Goal: Task Accomplishment & Management: Manage account settings

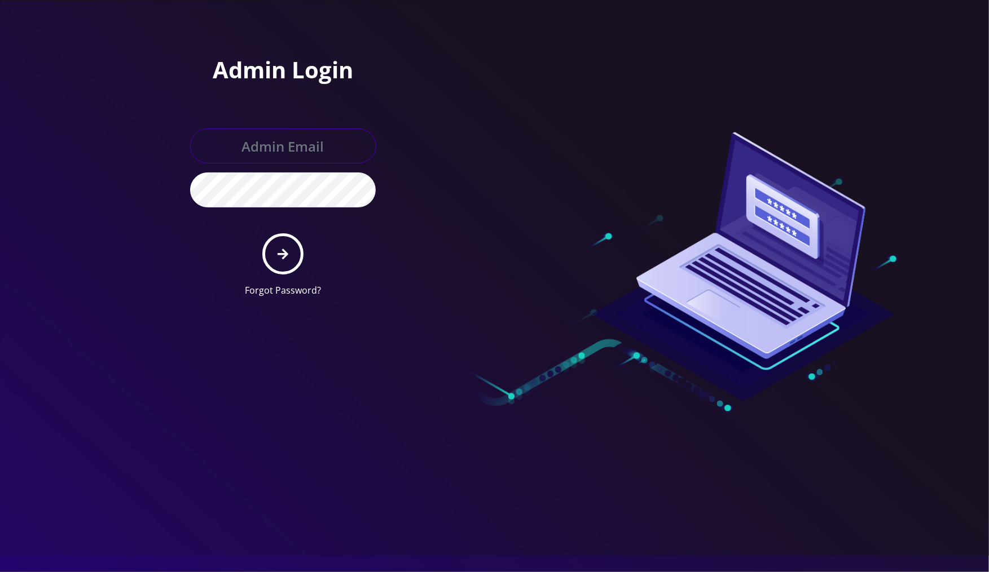
type input "[PERSON_NAME][EMAIL_ADDRESS][DOMAIN_NAME]"
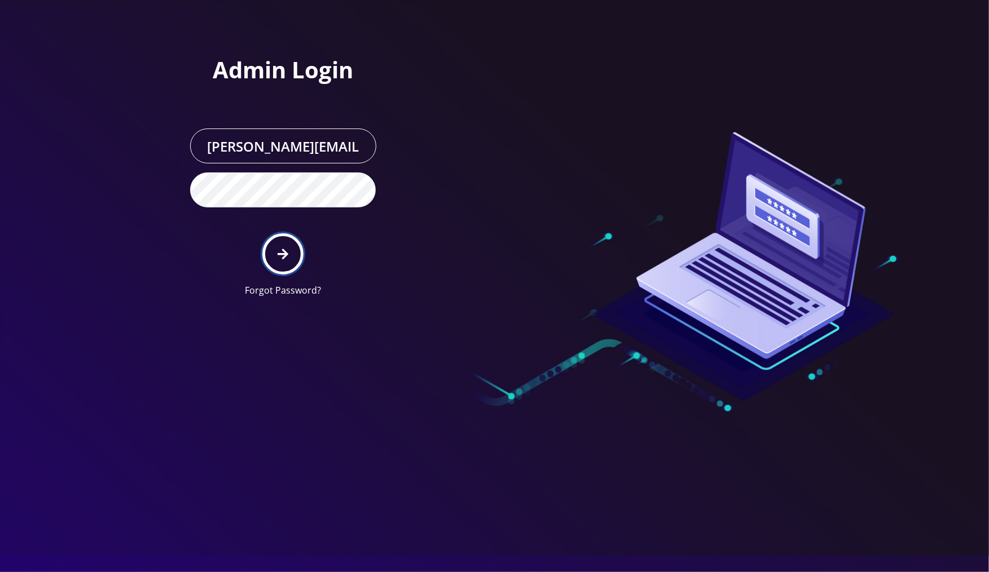
click at [284, 262] on button "submit" at bounding box center [282, 254] width 41 height 41
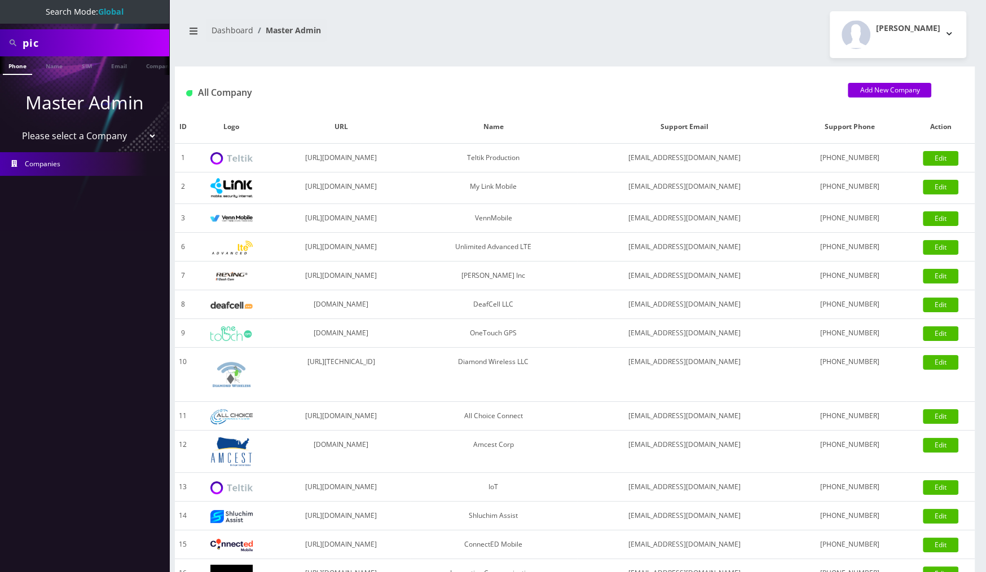
scroll to position [0, 6]
click at [137, 43] on input "pic" at bounding box center [95, 42] width 144 height 21
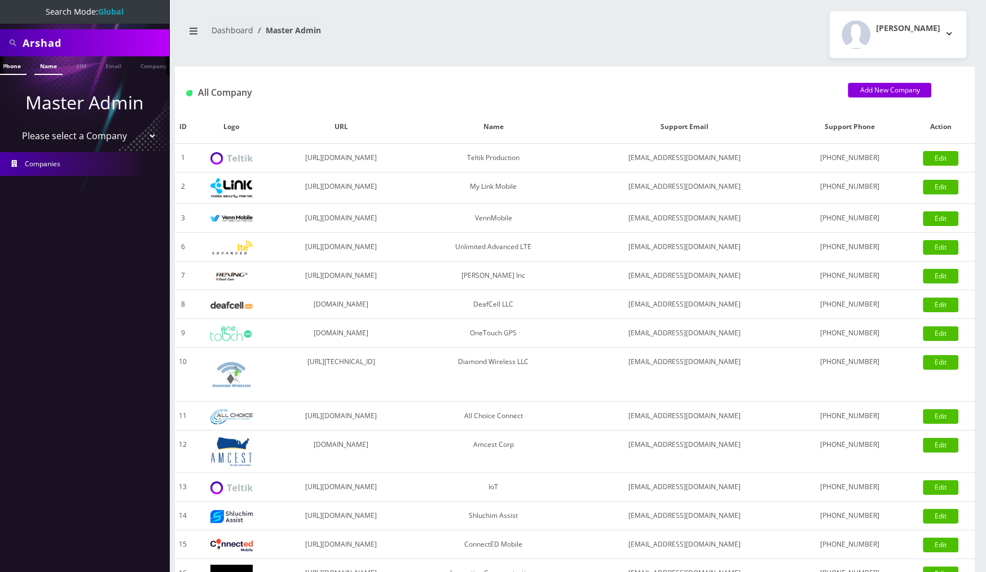
type input "Arshad"
click at [54, 67] on link "Name" at bounding box center [48, 65] width 28 height 19
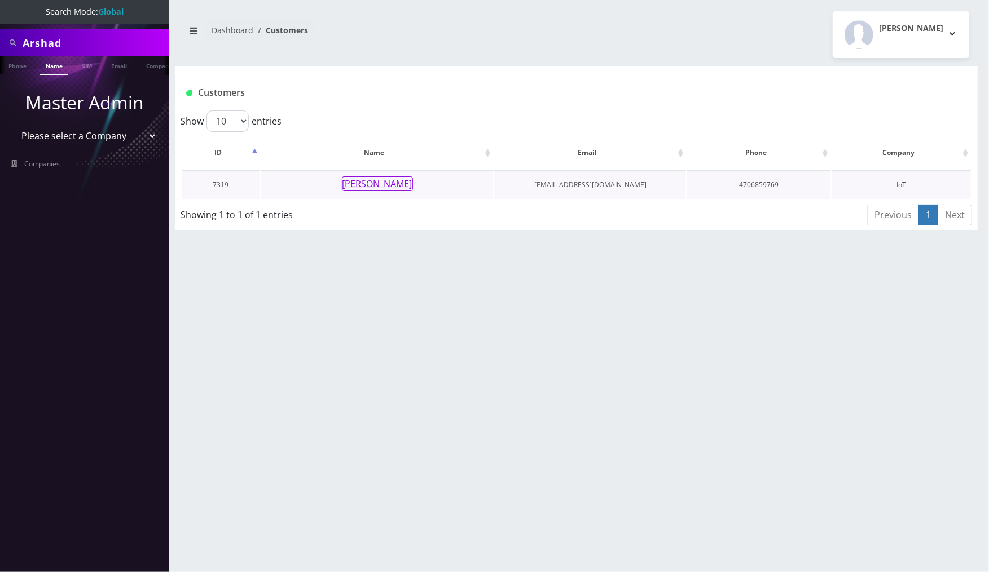
click at [403, 182] on button "Arshad Madhani" at bounding box center [377, 184] width 71 height 15
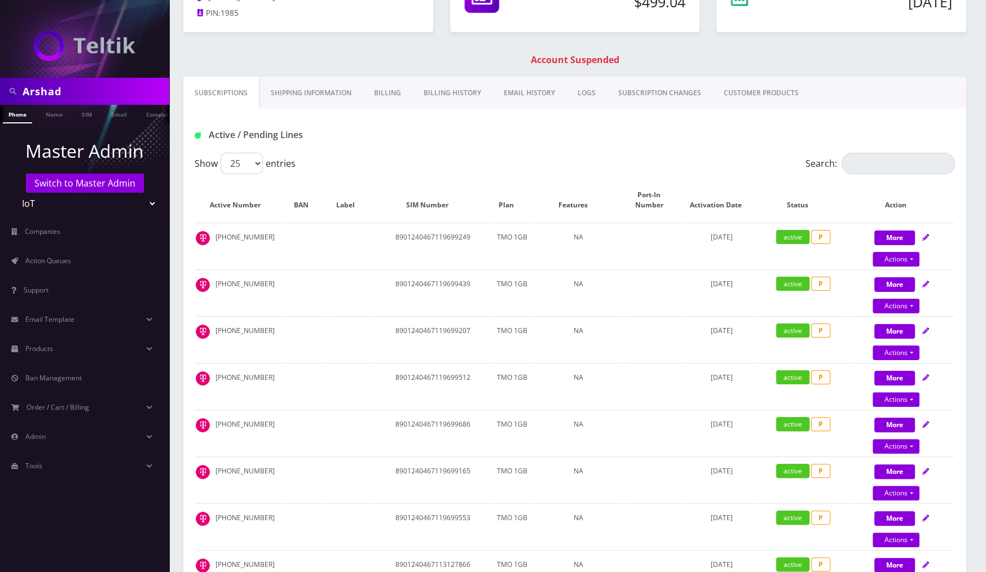
scroll to position [164, 0]
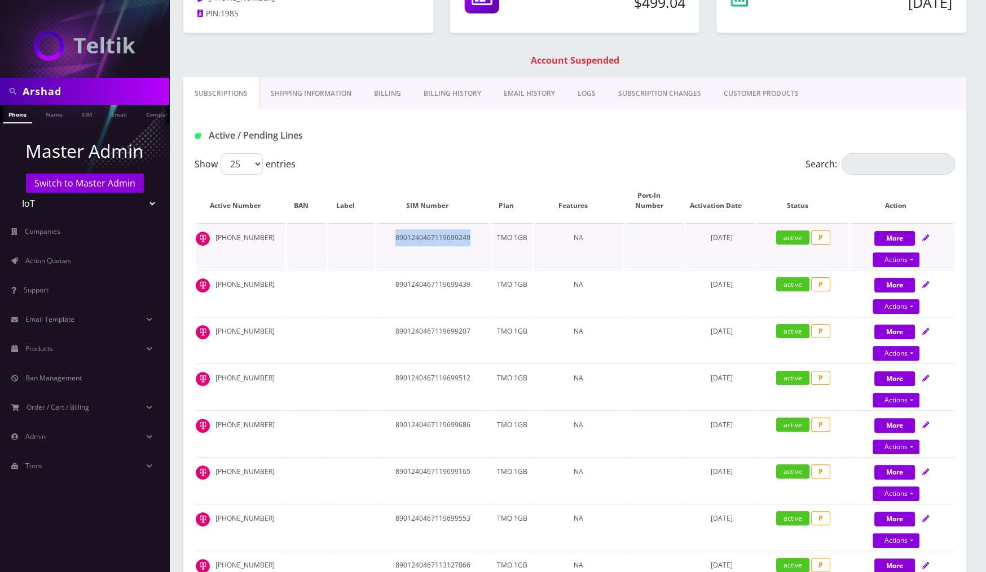
drag, startPoint x: 477, startPoint y: 236, endPoint x: 395, endPoint y: 235, distance: 81.8
click at [395, 235] on td "8901240467119699249" at bounding box center [433, 246] width 115 height 46
copy td "8901240467119699249"
click at [99, 85] on input "Arshad" at bounding box center [95, 91] width 144 height 21
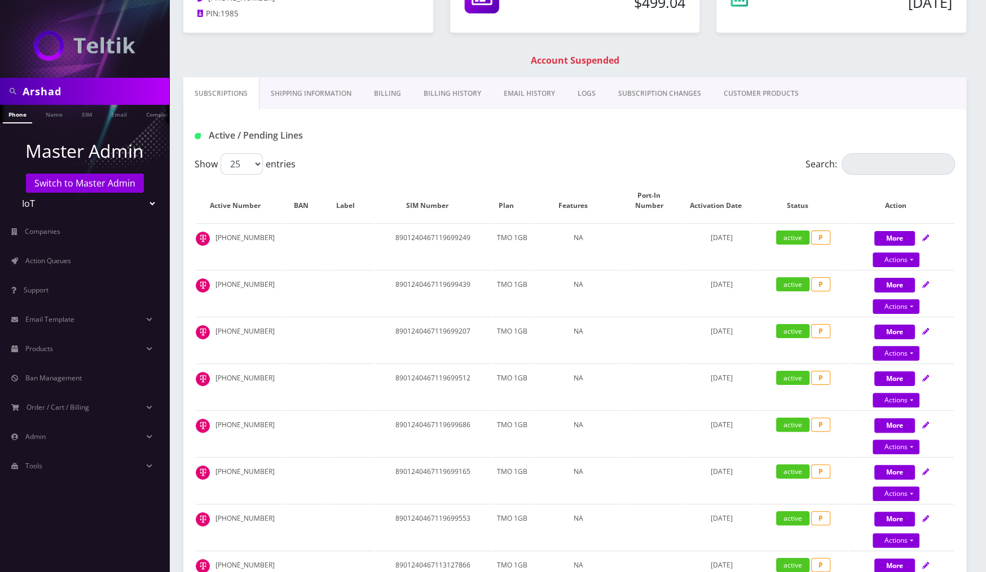
click at [99, 85] on input "Arshad" at bounding box center [95, 91] width 144 height 21
type input "[PERSON_NAME]"
click at [52, 120] on link "Name" at bounding box center [54, 114] width 28 height 19
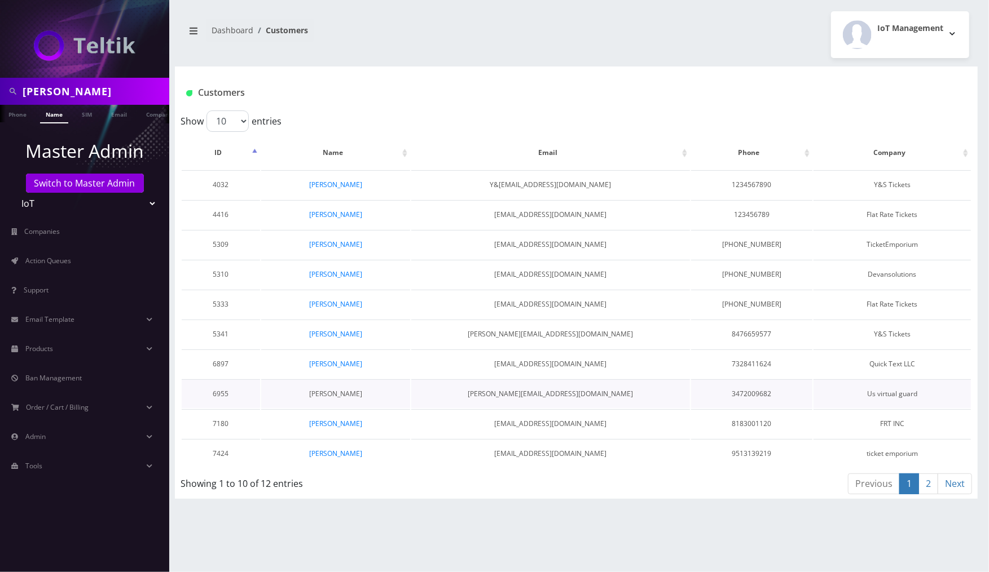
click at [356, 389] on link "[PERSON_NAME]" at bounding box center [335, 394] width 53 height 10
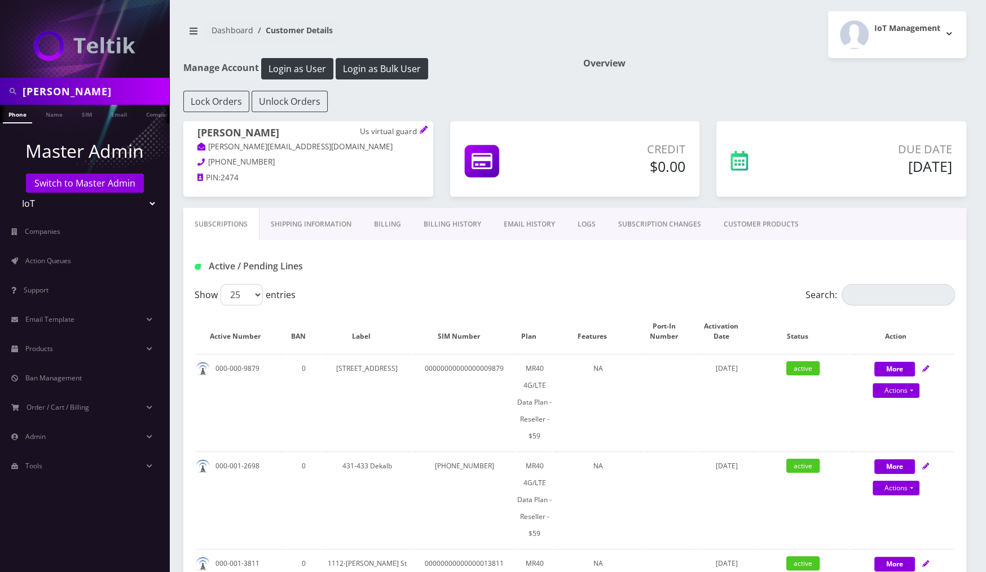
click at [764, 224] on link "CUSTOMER PRODUCTS" at bounding box center [761, 224] width 98 height 33
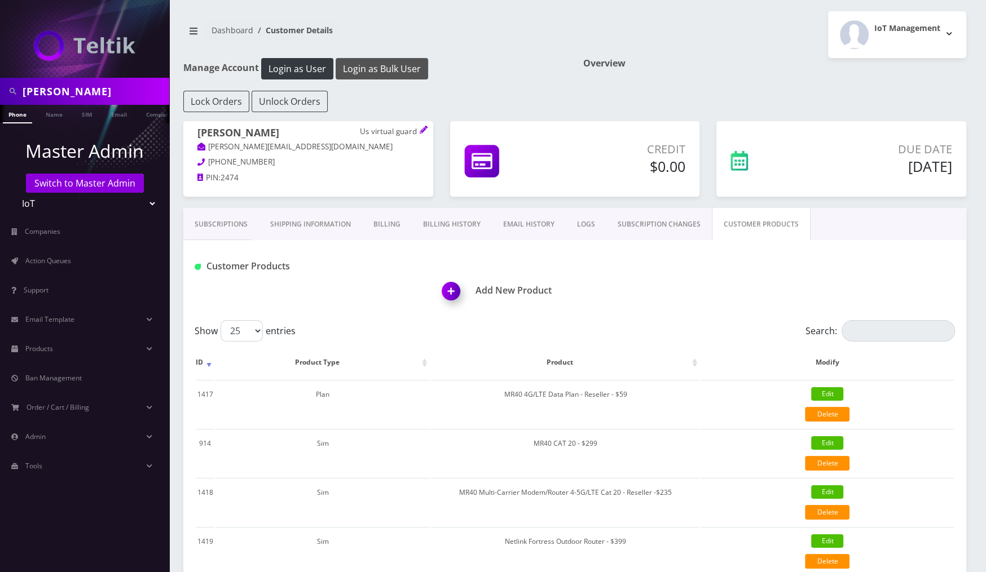
click at [396, 68] on button "Login as Bulk User" at bounding box center [382, 68] width 93 height 21
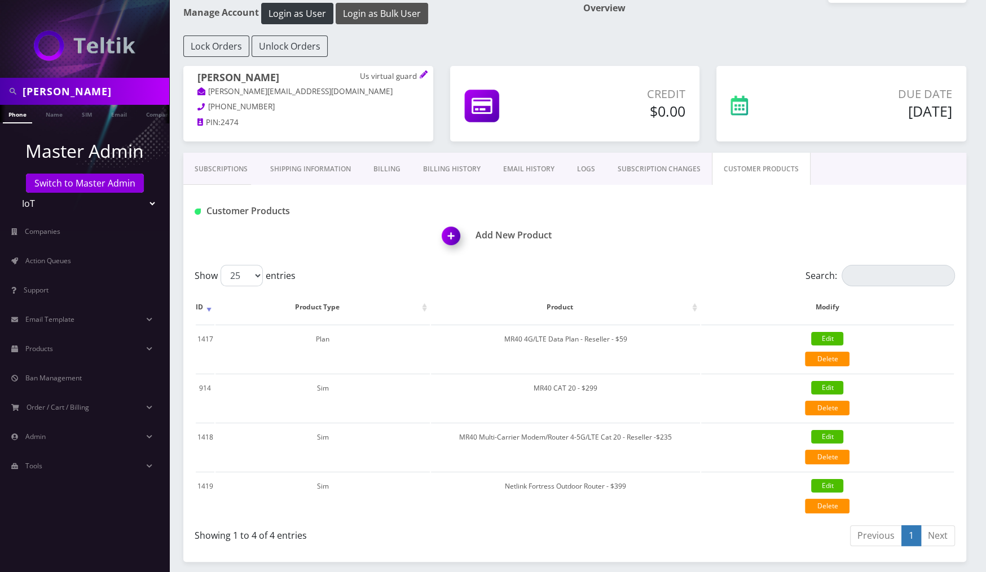
scroll to position [82, 0]
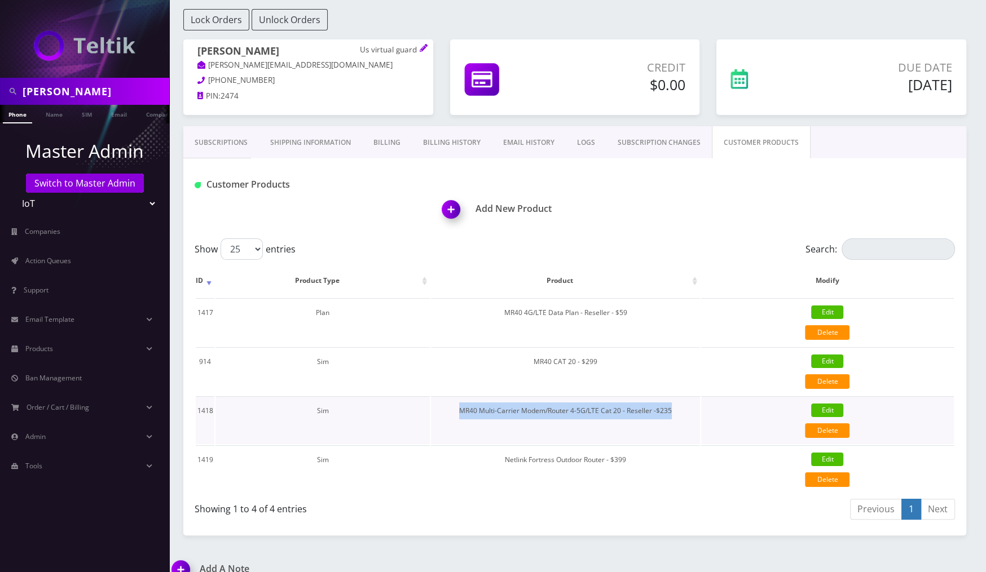
drag, startPoint x: 676, startPoint y: 408, endPoint x: 457, endPoint y: 411, distance: 218.3
click at [457, 411] on td "MR40 Multi-Carrier Modem/Router 4-5G/LTE Cat 20 - Reseller -$235" at bounding box center [565, 421] width 269 height 48
copy td "MR40 Multi-Carrier Modem/Router 4-5G/LTE Cat 20 - Reseller -$235"
click at [372, 392] on table "ID Product Type Product Modify 1417 Plan MR40 4G/LTE Data Plan - Reseller - $59…" at bounding box center [575, 378] width 760 height 231
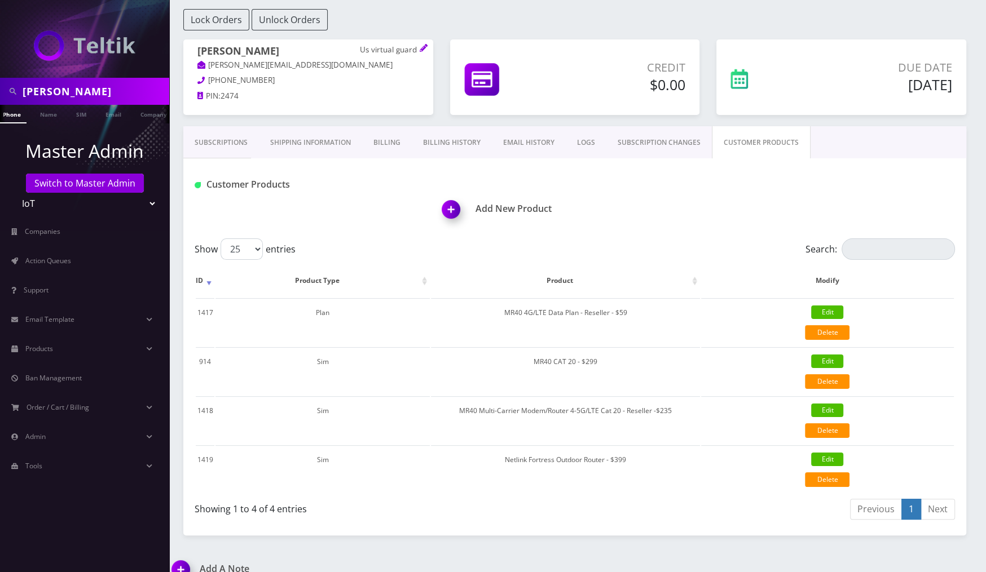
click at [239, 133] on link "Subscriptions" at bounding box center [221, 142] width 76 height 33
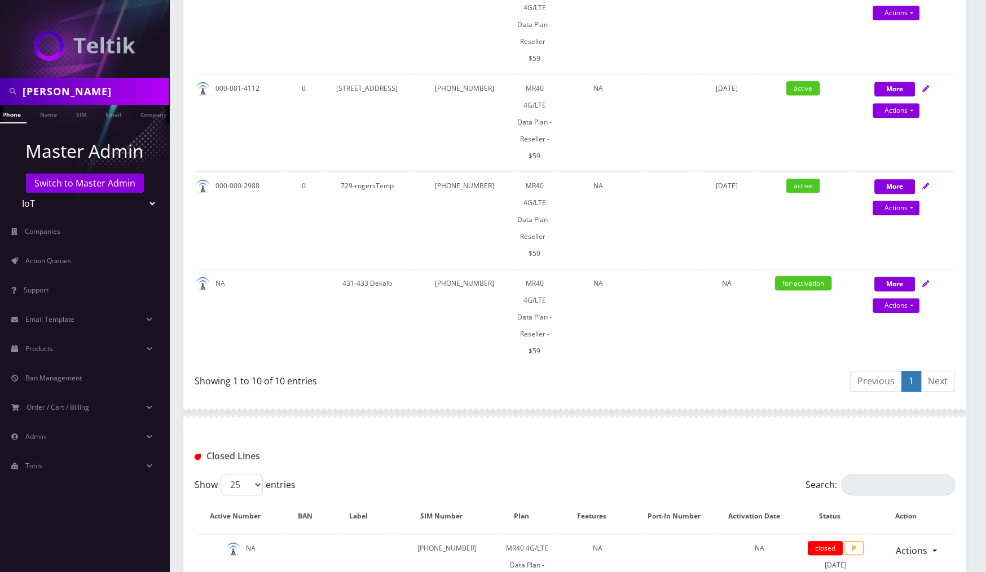
scroll to position [865, 0]
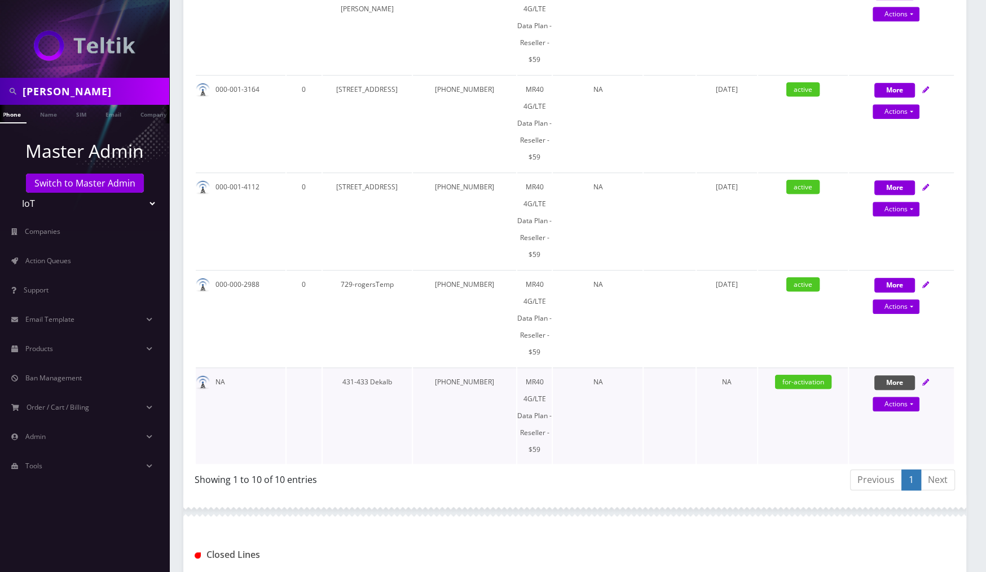
select select "MR40 Multi-Carrier Modem/Router 4-5G/LTE Cat 20 - Reseller -$235"
select select "445"
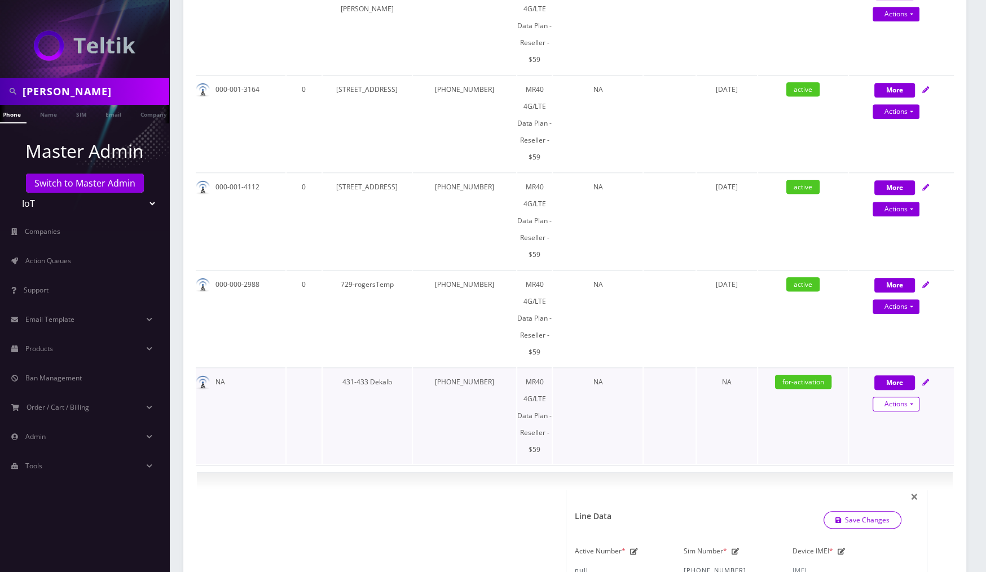
click at [902, 398] on link "Actions" at bounding box center [896, 404] width 47 height 15
select select "MR40 Multi-Carrier Modem/Router 4-5G/LTE Cat 20 - Reseller -$235"
select select "445"
click at [896, 417] on link "Close" at bounding box center [910, 425] width 105 height 17
type input "08/26/2025"
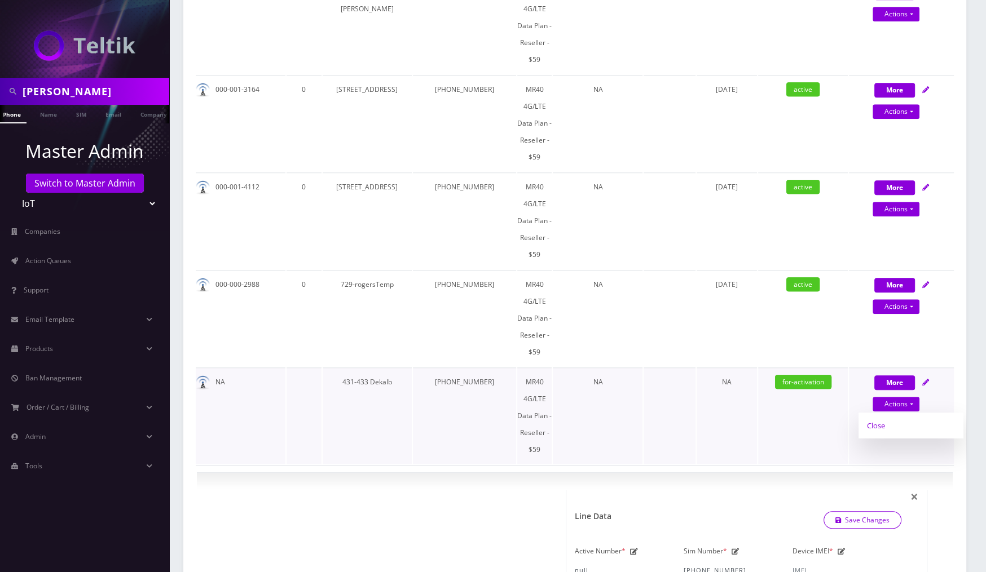
select select "MR40 Multi-Carrier Modem/Router 4-5G/LTE Cat 20 - Reseller -$235"
select select "445"
click at [910, 430] on link "Confirm" at bounding box center [901, 433] width 73 height 14
select select "MR40 Multi-Carrier Modem/Router 4-5G/LTE Cat 20 - Reseller -$235"
select select "445"
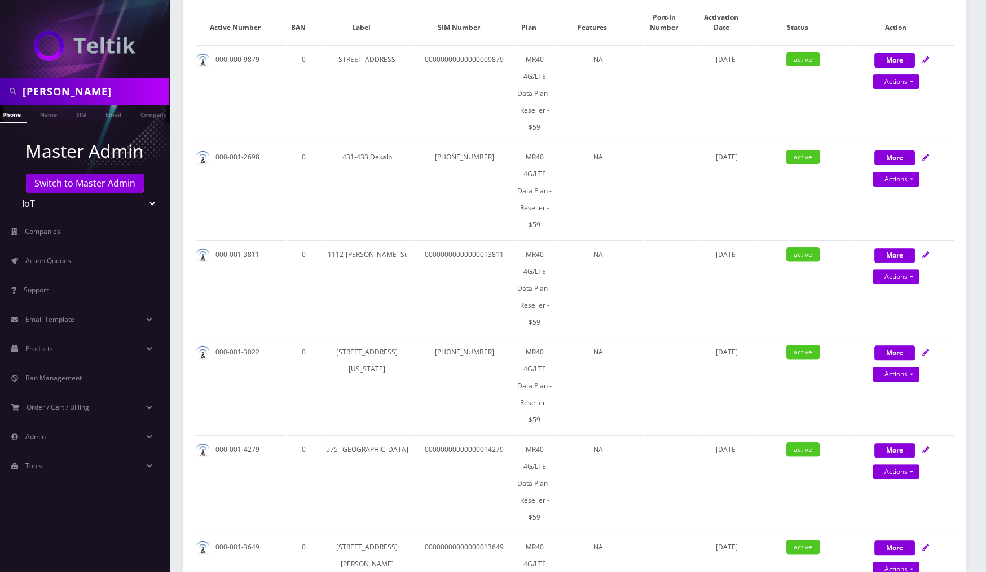
scroll to position [0, 0]
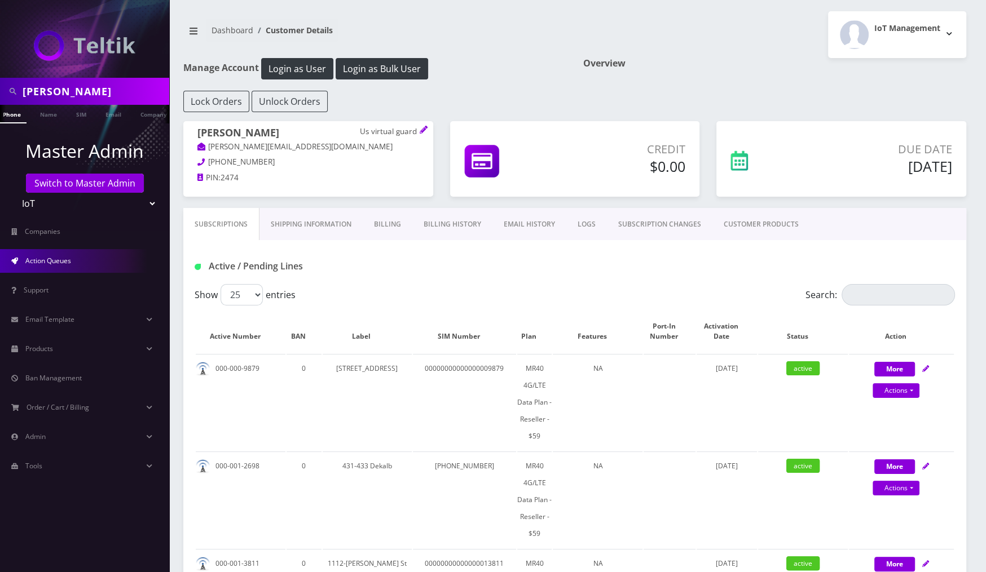
click at [55, 261] on span "Action Queues" at bounding box center [48, 261] width 46 height 10
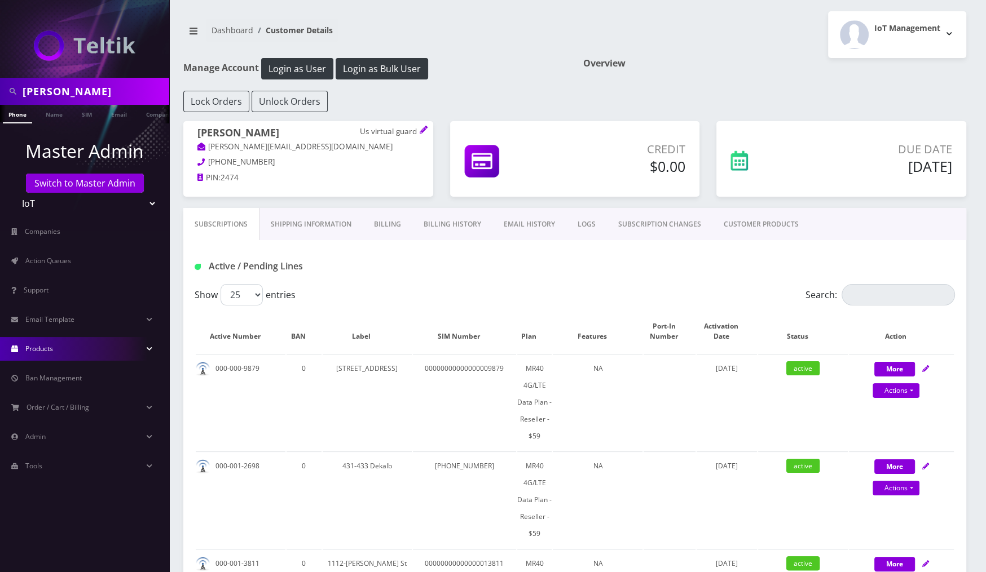
click at [65, 345] on link "Products" at bounding box center [84, 349] width 169 height 24
click at [57, 374] on link "Devices" at bounding box center [84, 373] width 169 height 24
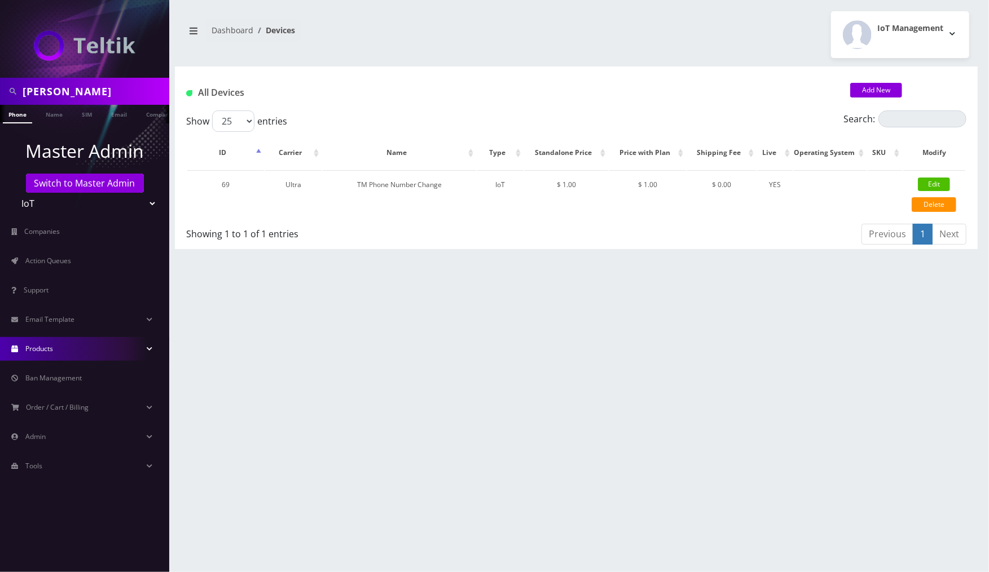
drag, startPoint x: 0, startPoint y: 0, endPoint x: 105, endPoint y: 347, distance: 363.1
click at [105, 347] on link "Products" at bounding box center [84, 349] width 169 height 24
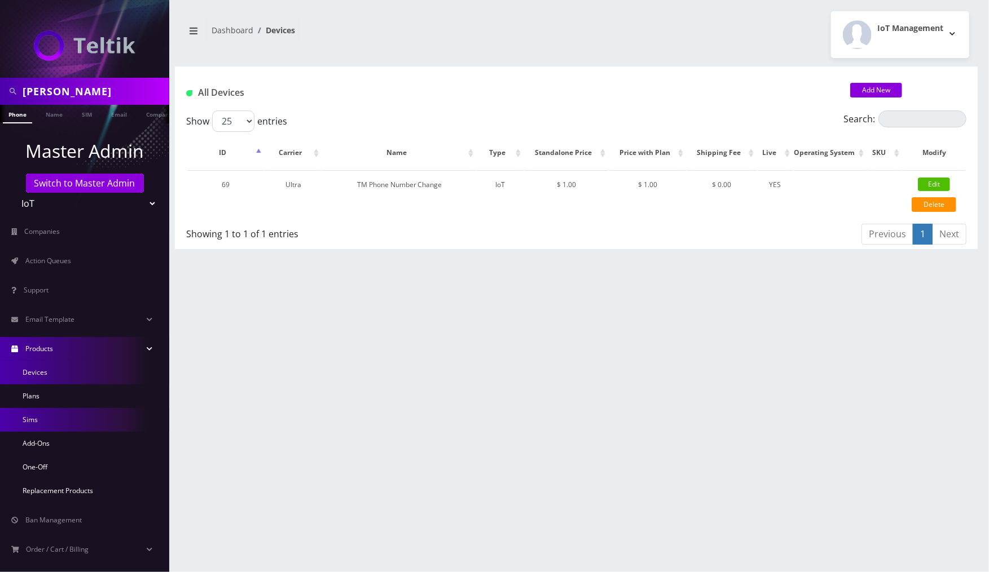
drag, startPoint x: 105, startPoint y: 347, endPoint x: 53, endPoint y: 420, distance: 89.2
click at [53, 420] on link "Sims" at bounding box center [84, 420] width 169 height 24
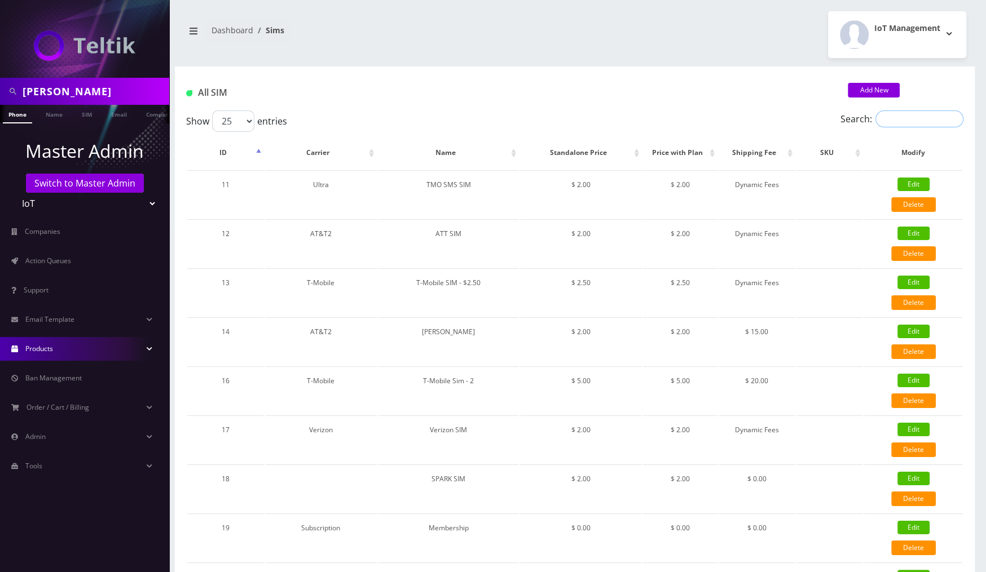
drag, startPoint x: 0, startPoint y: 0, endPoint x: 891, endPoint y: 116, distance: 898.6
click at [891, 116] on input "Search:" at bounding box center [919, 119] width 88 height 17
paste input "MR40 Multi-Carrier Modem/Router 4-5G/LTE Cat 20 - Reseller -$235"
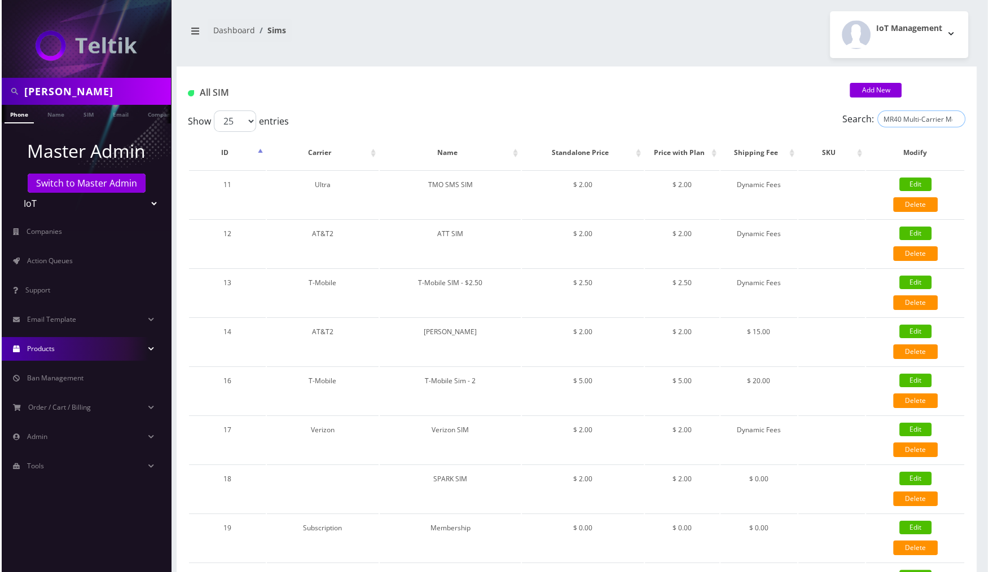
scroll to position [0, 144]
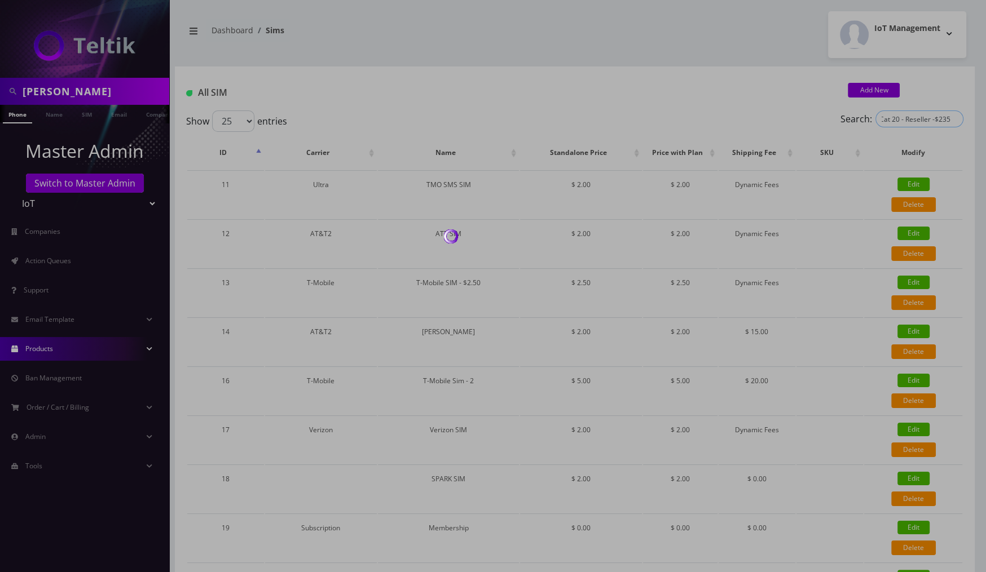
type input "MR40 Multi-Carrier Modem/Router 4-5G/LTE Cat 20 - Reseller -$235"
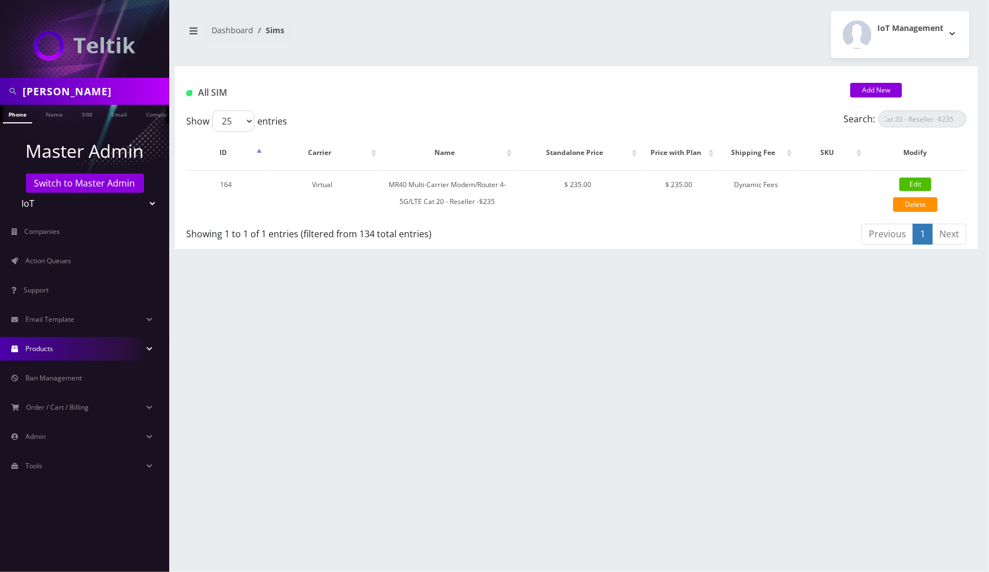
scroll to position [0, 0]
click at [913, 184] on link "Edit" at bounding box center [915, 185] width 32 height 14
type input "MR40 Multi-Carrier Modem/Router 4-5G/LTE Cat 20 - Reseller -$235"
select select "13"
type input "235"
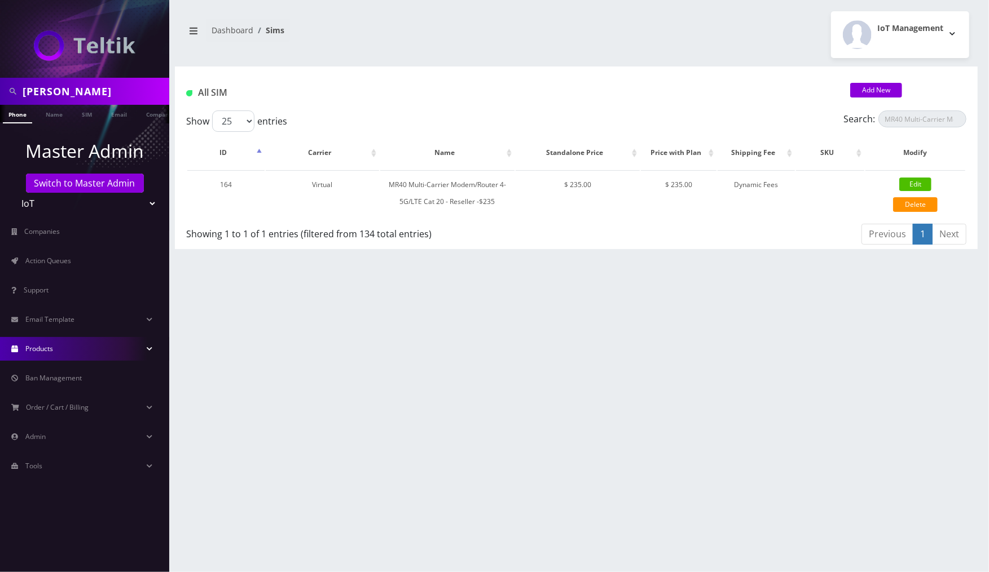
type input "235"
select select "0"
checkbox input "true"
select select "3"
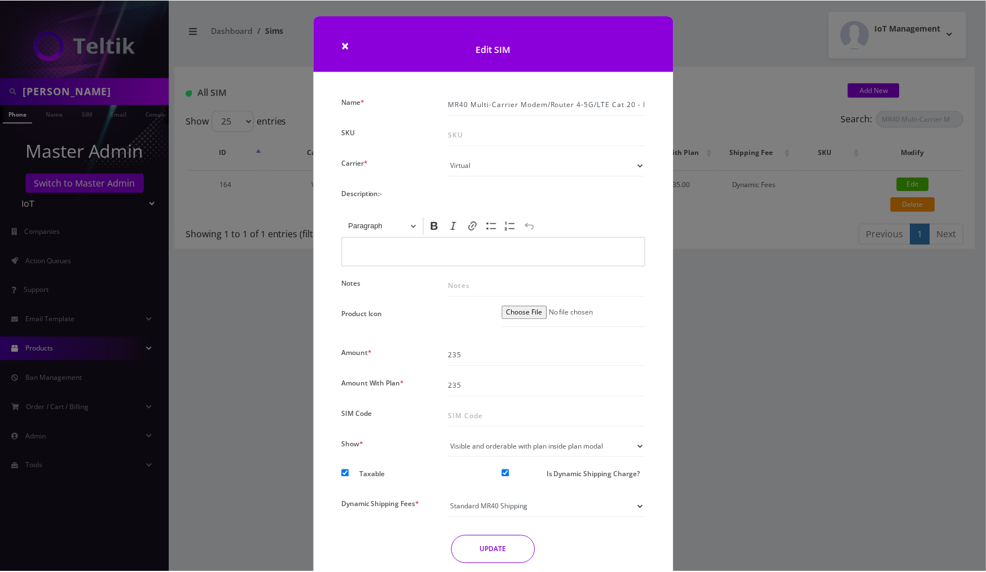
scroll to position [43, 0]
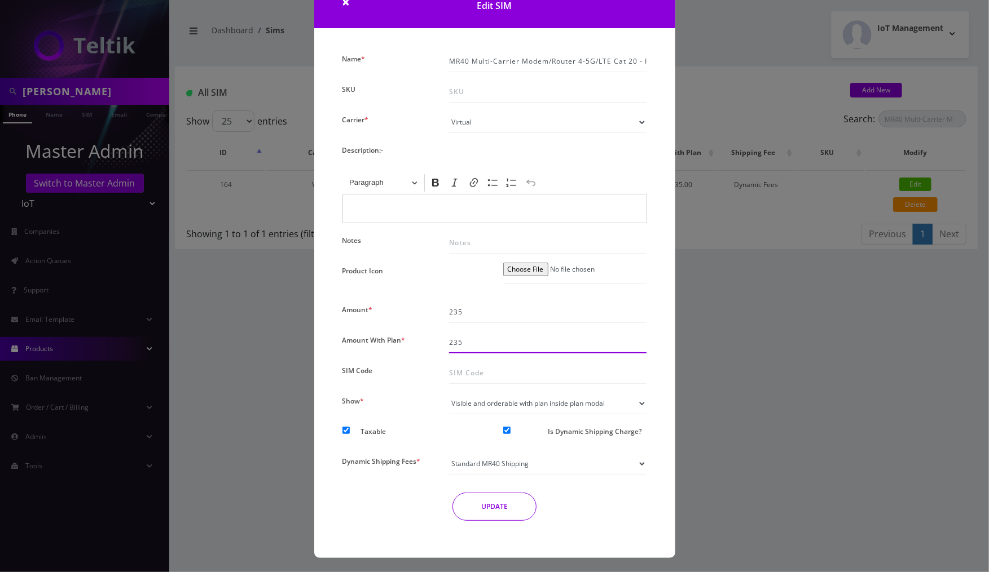
click at [488, 344] on input "235" at bounding box center [547, 342] width 197 height 21
type input "0"
click at [492, 316] on input "235" at bounding box center [547, 312] width 197 height 21
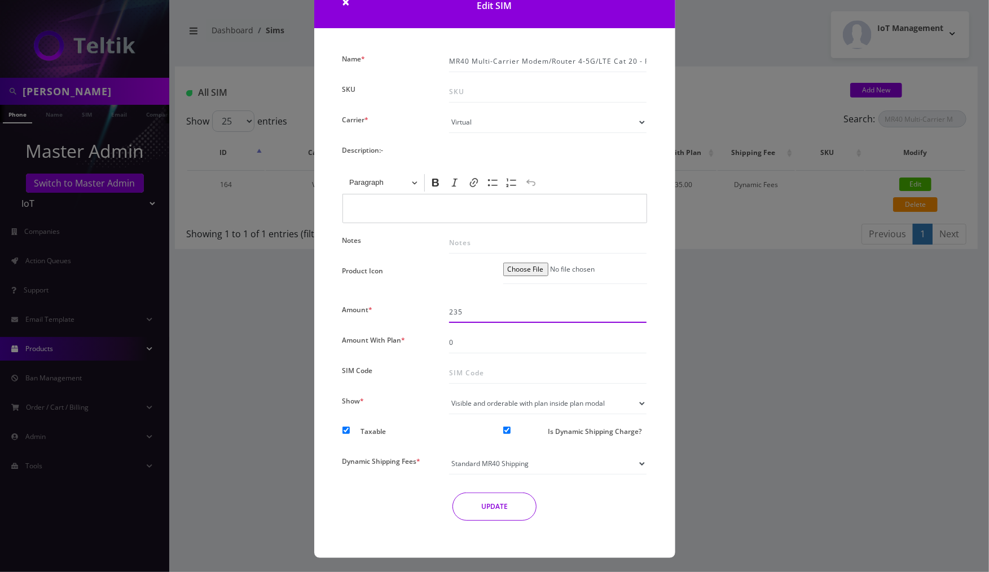
click at [492, 316] on input "235" at bounding box center [547, 312] width 197 height 21
type input "0"
click at [510, 466] on select "Standard SIMs Shipping Standard MR40 Shipping Standard SIM Rack Shipping" at bounding box center [547, 463] width 197 height 21
select select
click at [449, 453] on select "Standard SIMs Shipping Standard MR40 Shipping Standard SIM Rack Shipping" at bounding box center [547, 463] width 197 height 21
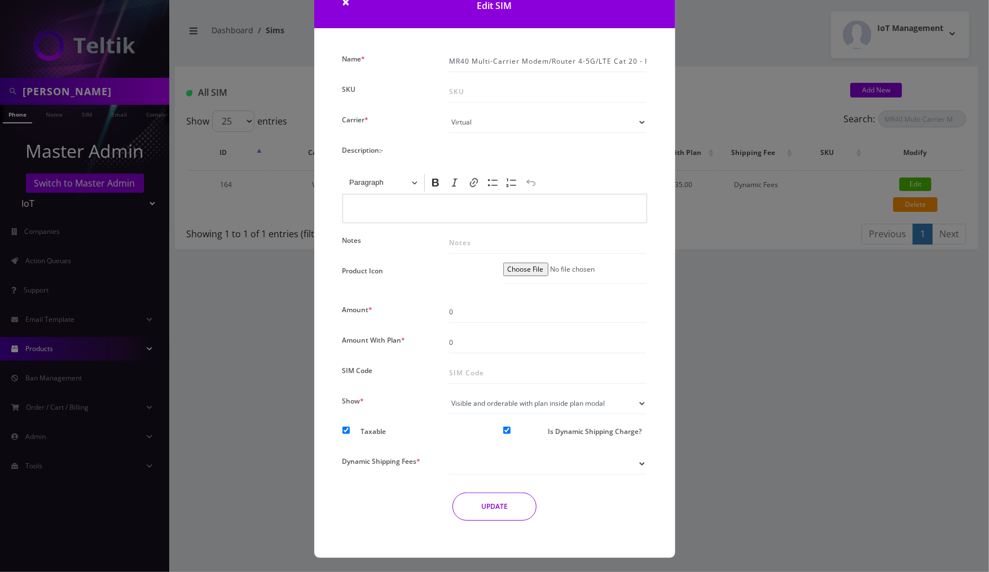
click at [508, 504] on button "UPDATE" at bounding box center [494, 507] width 84 height 28
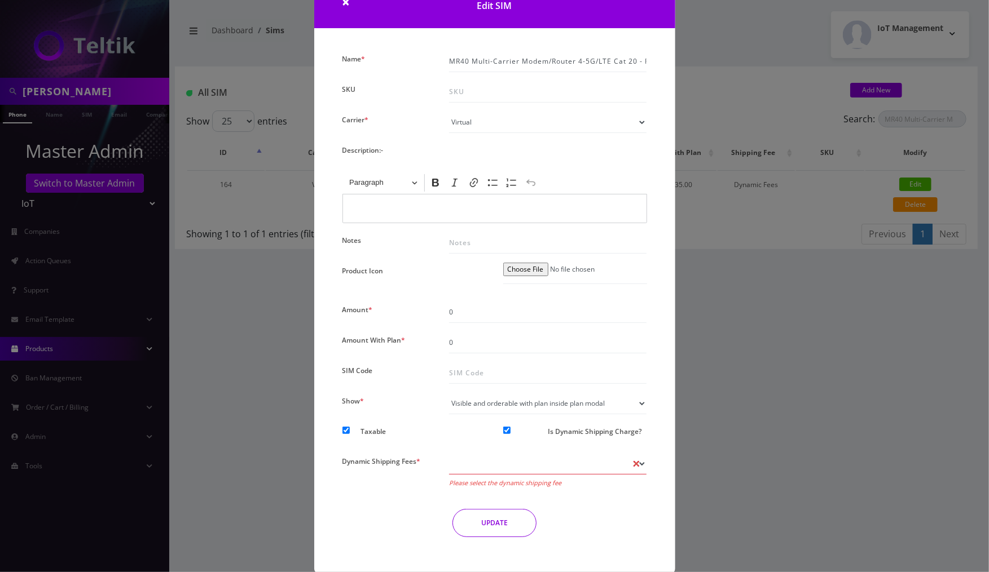
click at [531, 453] on select "Standard SIMs Shipping Standard MR40 Shipping Standard SIM Rack Shipping" at bounding box center [547, 463] width 197 height 21
click at [504, 428] on input "Is Dynamic Shipping Charge?" at bounding box center [506, 430] width 7 height 7
checkbox input "false"
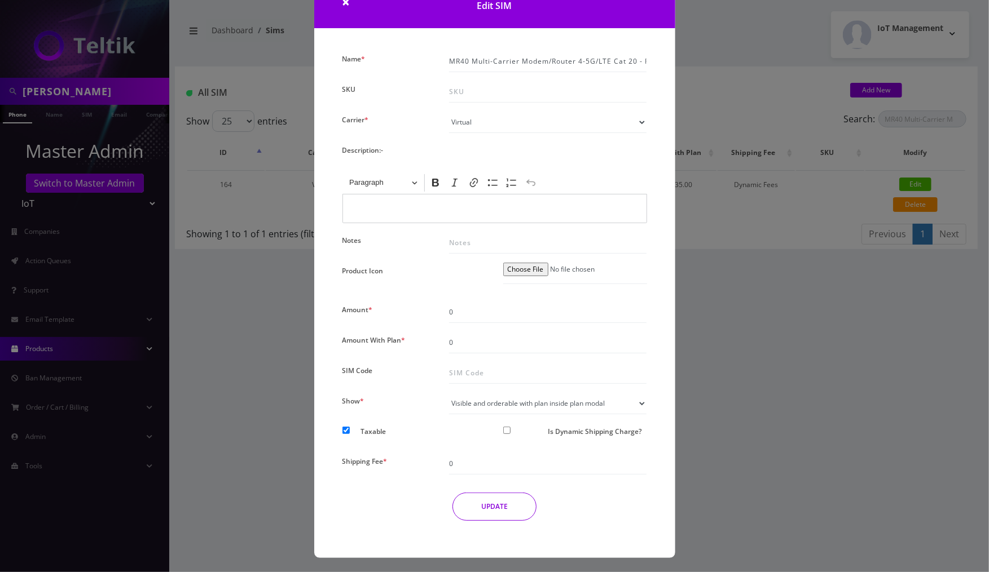
click at [510, 503] on button "UPDATE" at bounding box center [494, 507] width 84 height 28
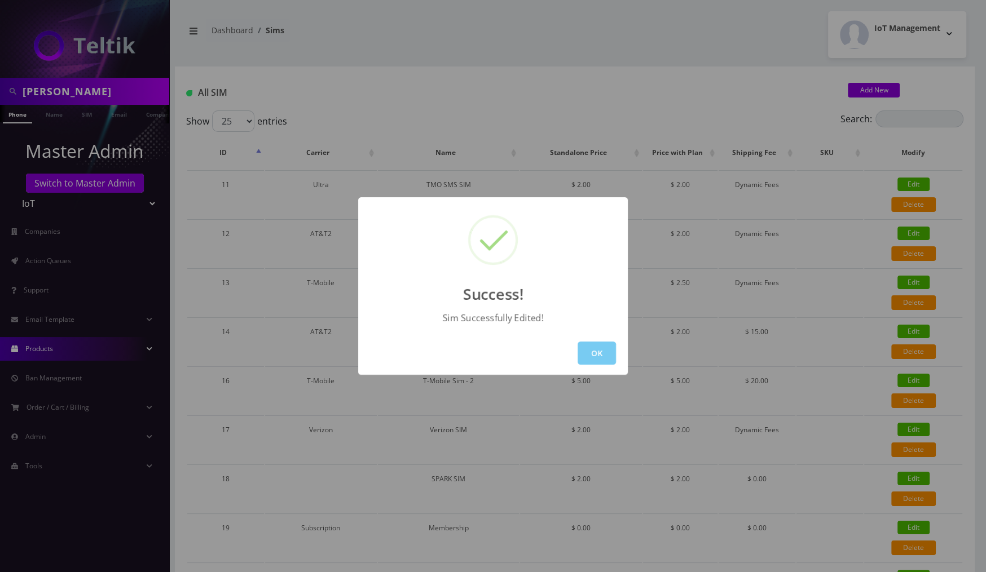
click at [596, 353] on button "OK" at bounding box center [597, 353] width 38 height 23
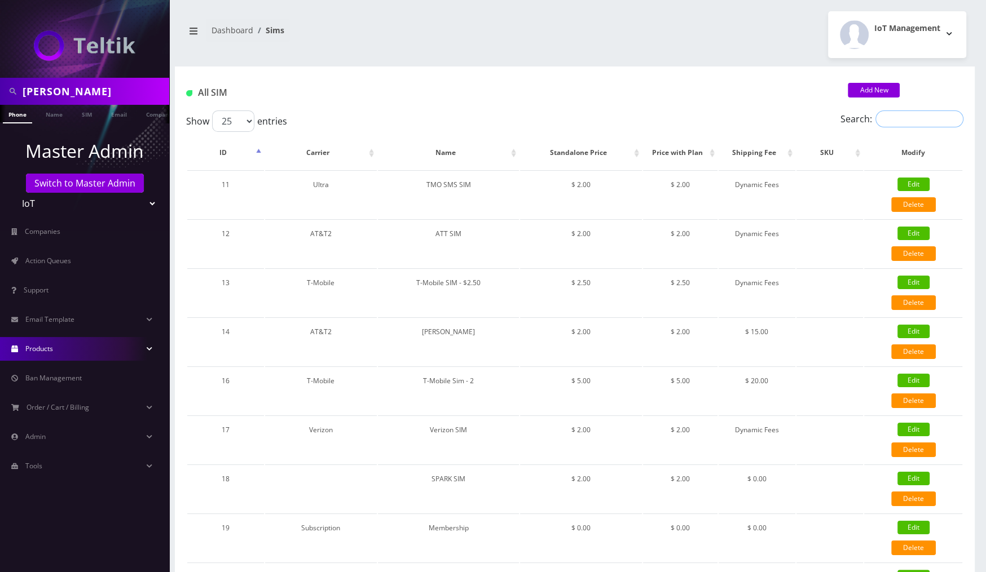
click at [898, 122] on input "Search:" at bounding box center [919, 119] width 88 height 17
paste input "MR40 Multi-Carrier Modem/Router 4-5G/LTE Cat 20 - Reseller -$235"
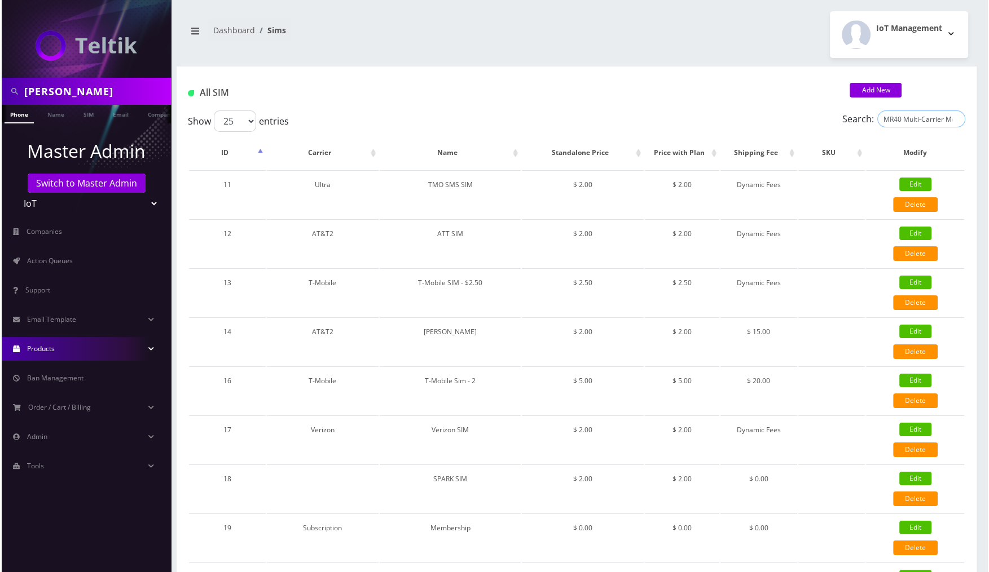
scroll to position [0, 144]
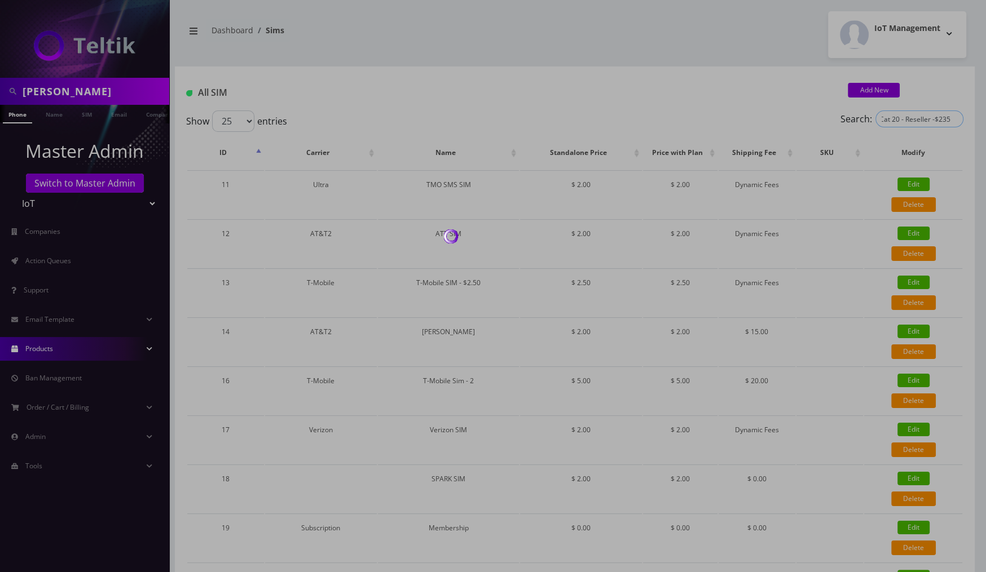
type input "MR40 Multi-Carrier Modem/Router 4-5G/LTE Cat 20 - Reseller -$235"
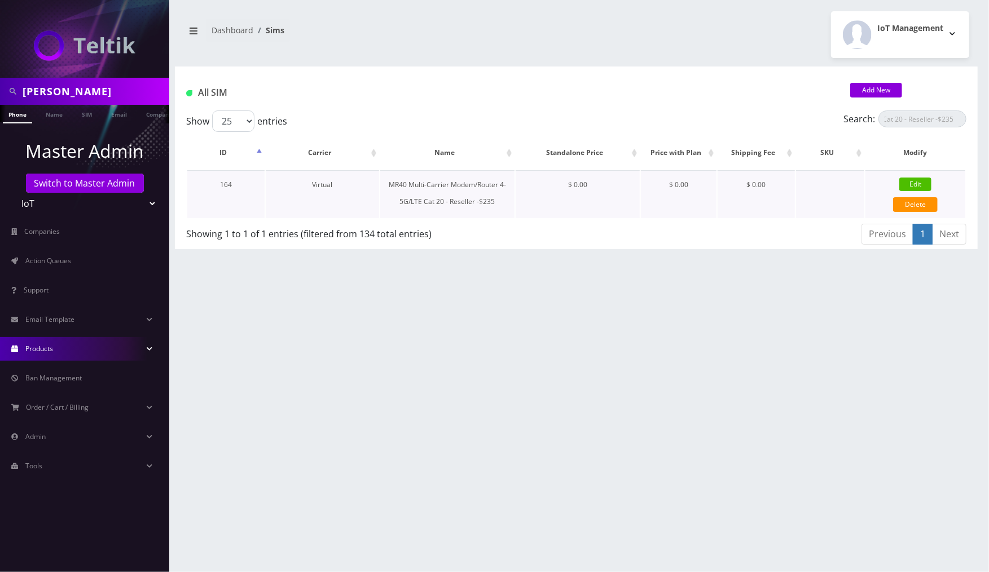
click at [910, 183] on link "Edit" at bounding box center [915, 185] width 32 height 14
checkbox input "true"
checkbox input "false"
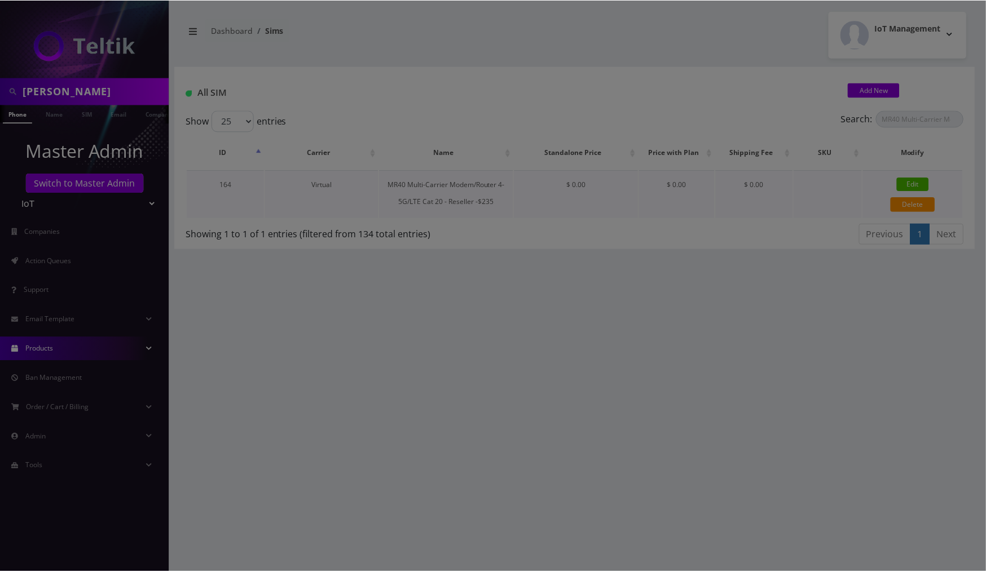
scroll to position [0, 0]
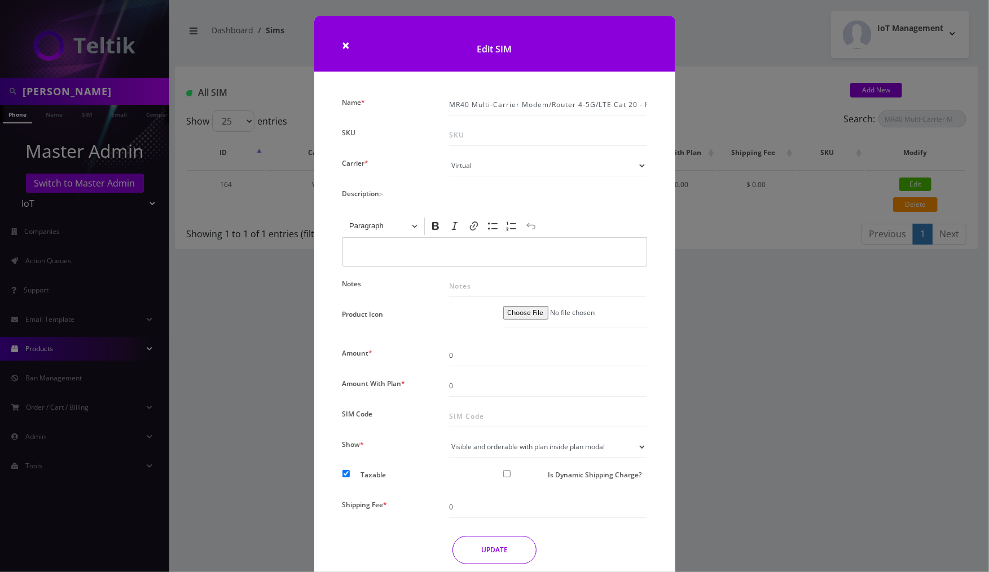
click at [552, 367] on div "Name * MR40 Multi-Carrier Modem/Router 4-5G/LTE Cat 20 - Reseller -$235 SKU Car…" at bounding box center [495, 333] width 322 height 479
click at [541, 359] on input "0" at bounding box center [547, 355] width 197 height 21
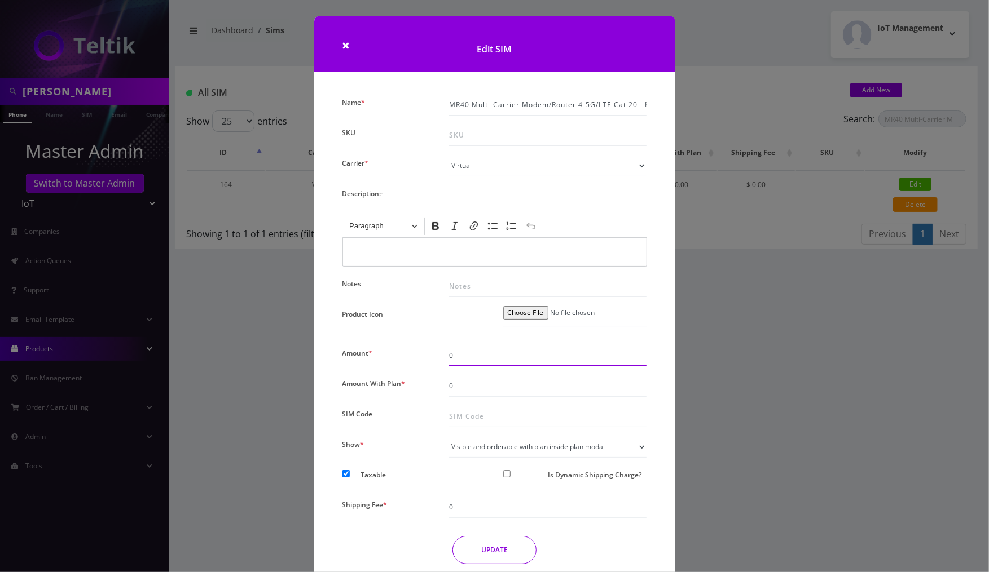
click at [541, 359] on input "0" at bounding box center [547, 355] width 197 height 21
type input "235"
click at [514, 379] on input "0" at bounding box center [547, 386] width 197 height 21
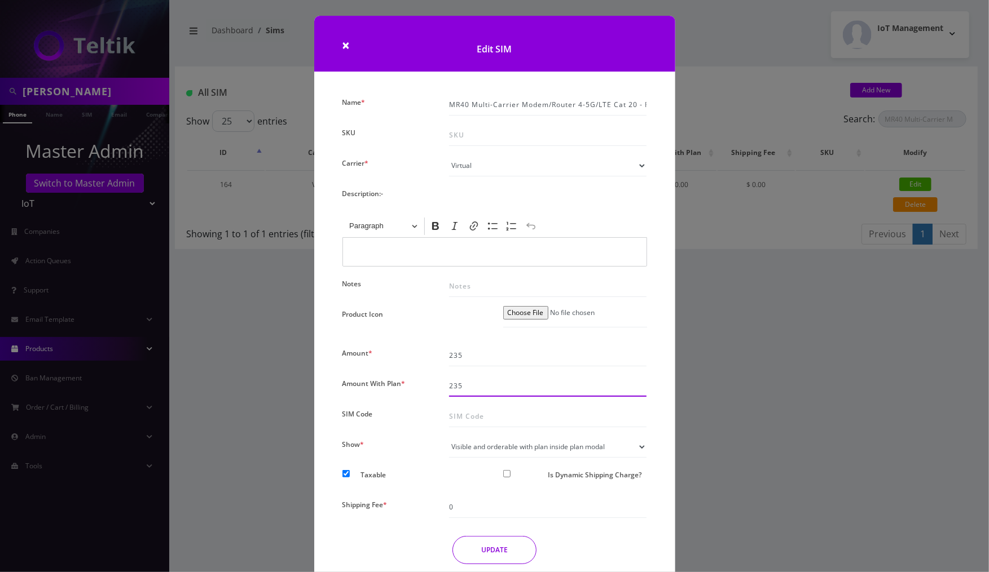
type input "235"
click at [505, 475] on input "Is Dynamic Shipping Charge?" at bounding box center [506, 473] width 7 height 7
checkbox input "true"
click at [492, 503] on select "Standard SIMs Shipping Standard MR40 Shipping Standard SIM Rack Shipping" at bounding box center [547, 507] width 197 height 21
select select "3"
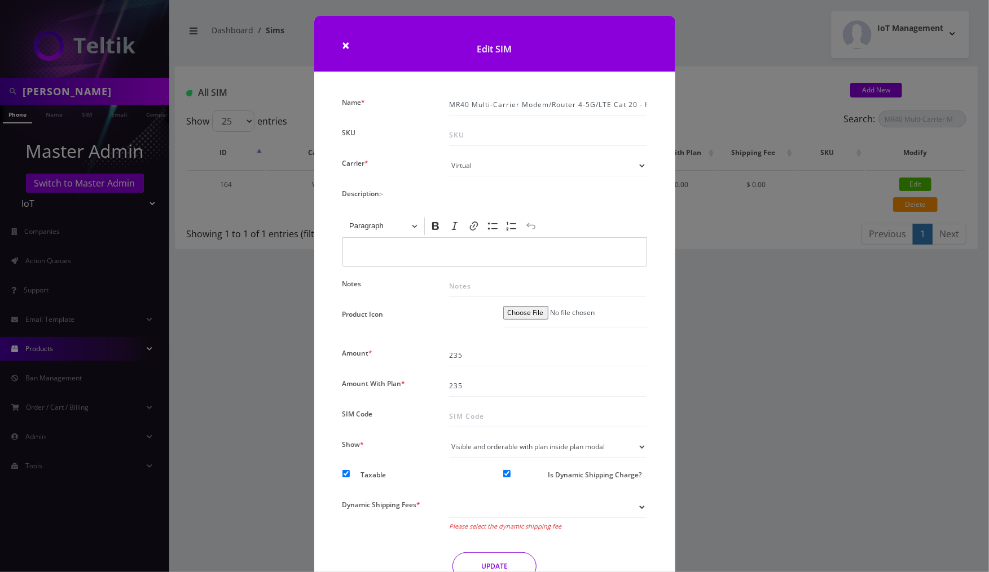
click at [449, 497] on select "Standard SIMs Shipping Standard MR40 Shipping Standard SIM Rack Shipping" at bounding box center [547, 507] width 197 height 21
click at [503, 554] on button "UPDATE" at bounding box center [494, 550] width 84 height 28
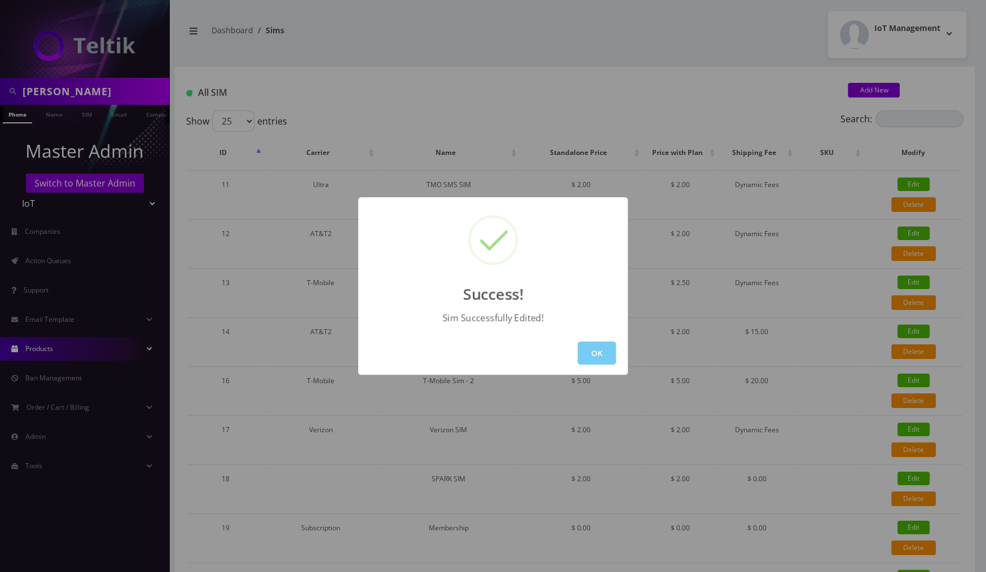
click at [592, 357] on button "OK" at bounding box center [597, 353] width 38 height 23
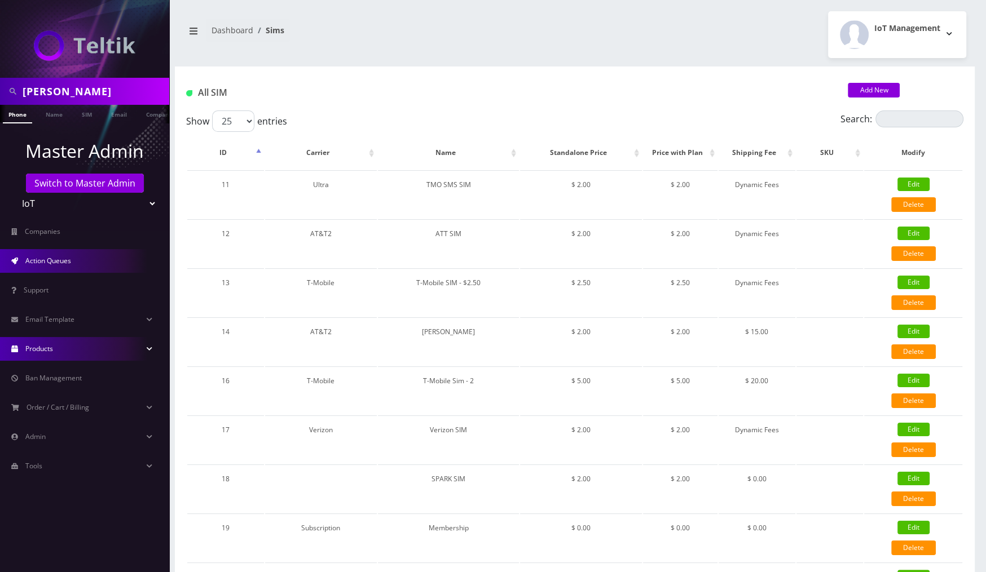
click at [63, 266] on link "Action Queues" at bounding box center [84, 261] width 169 height 24
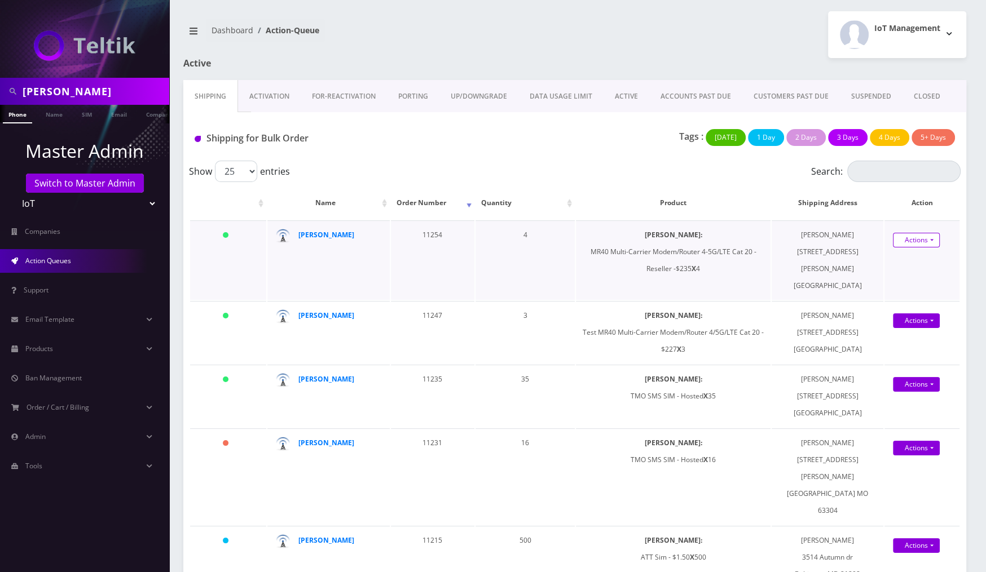
click at [913, 237] on link "Actions" at bounding box center [916, 240] width 47 height 15
click at [905, 257] on link "Shipped" at bounding box center [918, 261] width 90 height 17
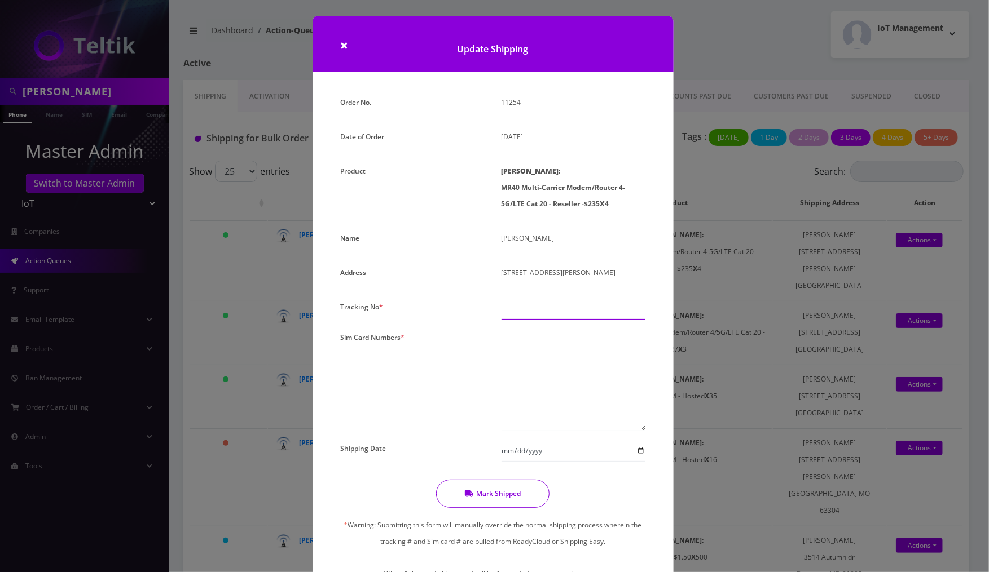
click at [542, 320] on input "text" at bounding box center [573, 309] width 144 height 21
type input "000000000"
click at [548, 370] on textarea at bounding box center [573, 380] width 144 height 102
paste textarea "40-A1-00003435"
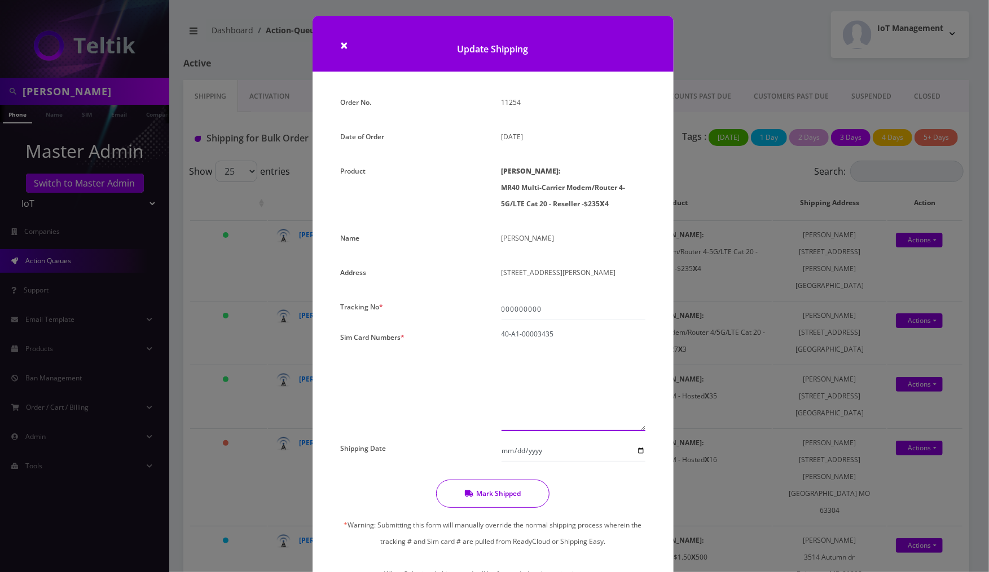
paste textarea "40-A1-00003435"
drag, startPoint x: 561, startPoint y: 360, endPoint x: 490, endPoint y: 360, distance: 71.1
click at [490, 360] on div "Order No. 11254 Date of Order August 26, 2025 Product SIMs: MR40 Multi-Carrier …" at bounding box center [493, 347] width 322 height 507
click at [511, 353] on textarea "40-A1-00003435" at bounding box center [573, 380] width 144 height 102
click at [584, 354] on textarea "40-1-00003435" at bounding box center [573, 380] width 144 height 102
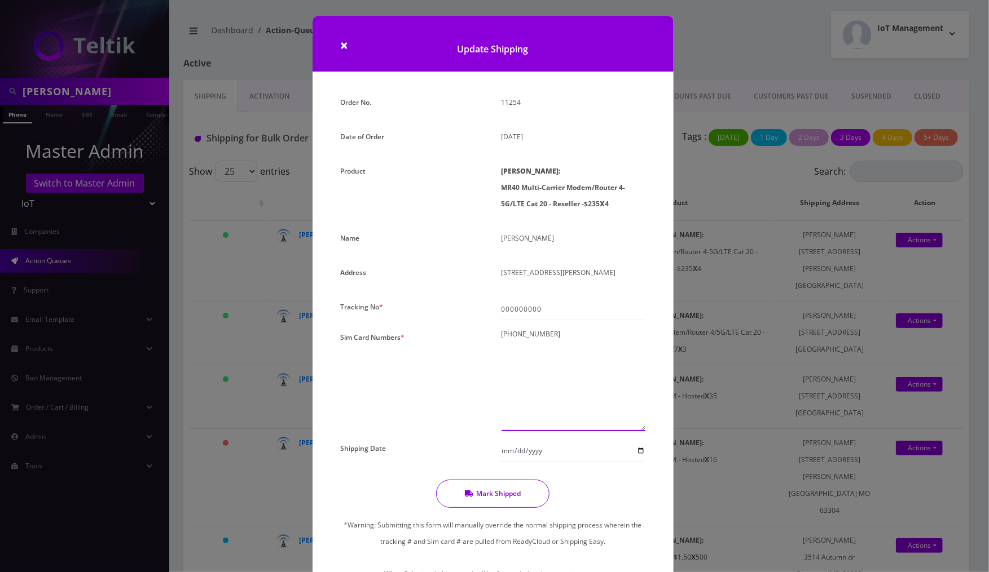
paste textarea "0-00010212"
paste textarea "0-00009778"
paste textarea "0-A1-00012933"
click at [509, 381] on textarea "40-1-00003435 0-00010212 0-00009778 0-A1-00012933" at bounding box center [573, 380] width 144 height 102
type textarea "40-1-00003435 0-00010212 0-00009778 0-1-00012933"
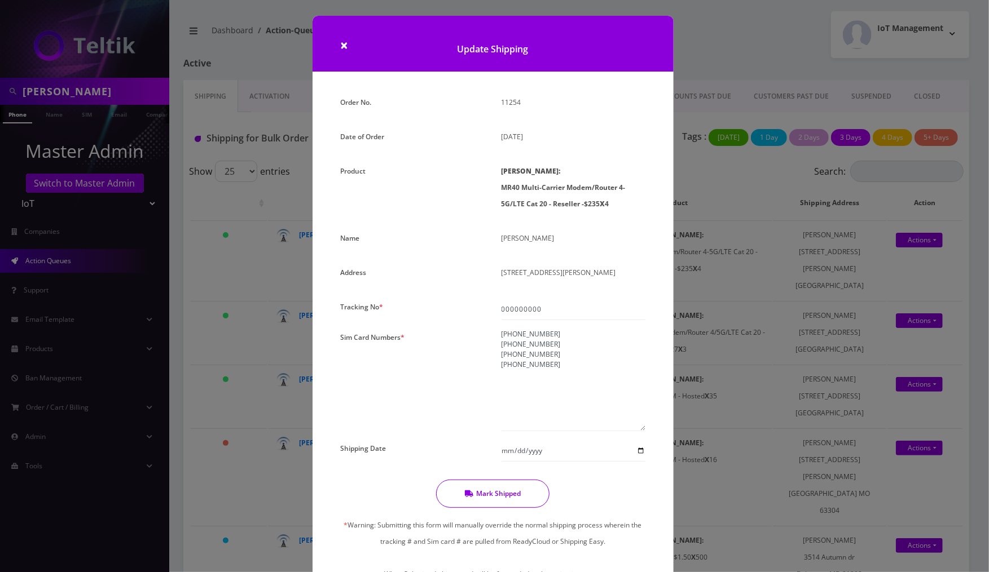
click at [527, 507] on button "Mark Shipped" at bounding box center [492, 494] width 113 height 28
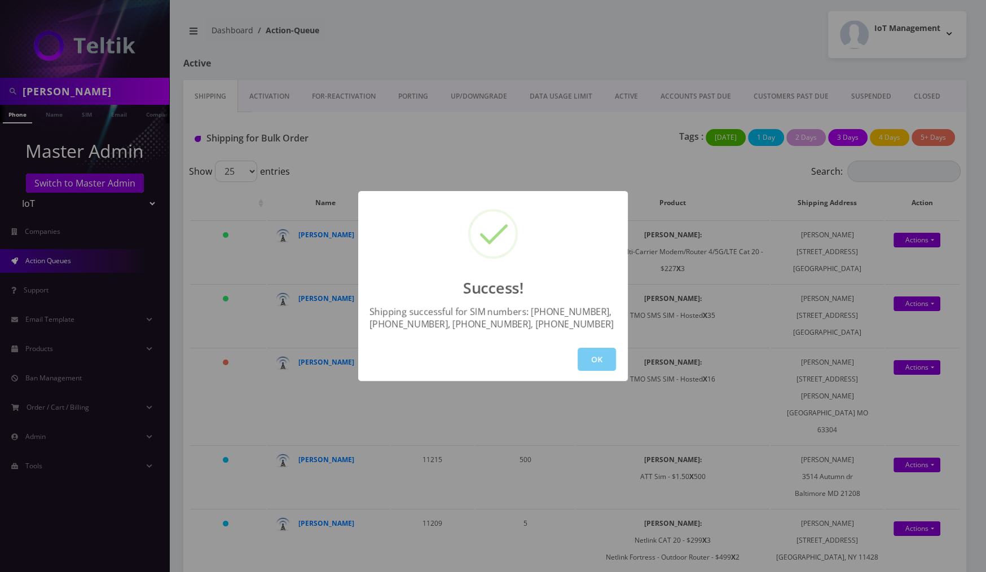
click at [593, 354] on button "OK" at bounding box center [597, 359] width 38 height 23
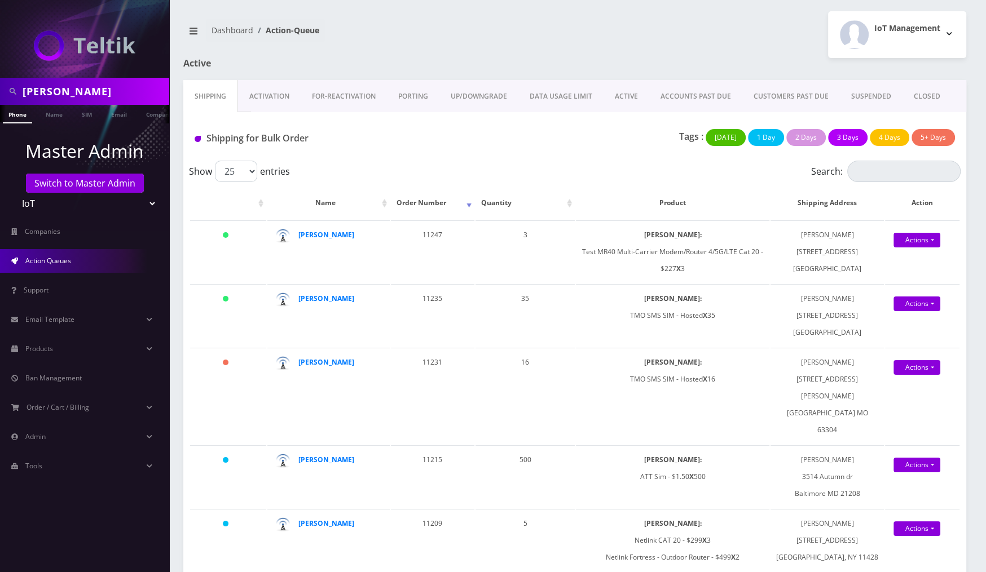
scroll to position [0, 6]
click at [60, 119] on link "Name" at bounding box center [48, 114] width 28 height 19
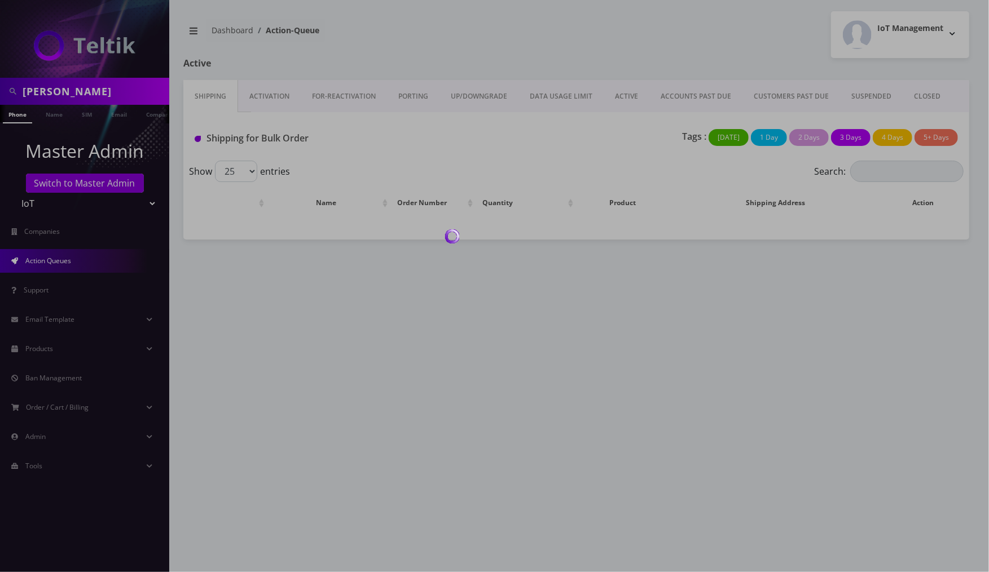
click at [921, 98] on div at bounding box center [494, 286] width 989 height 572
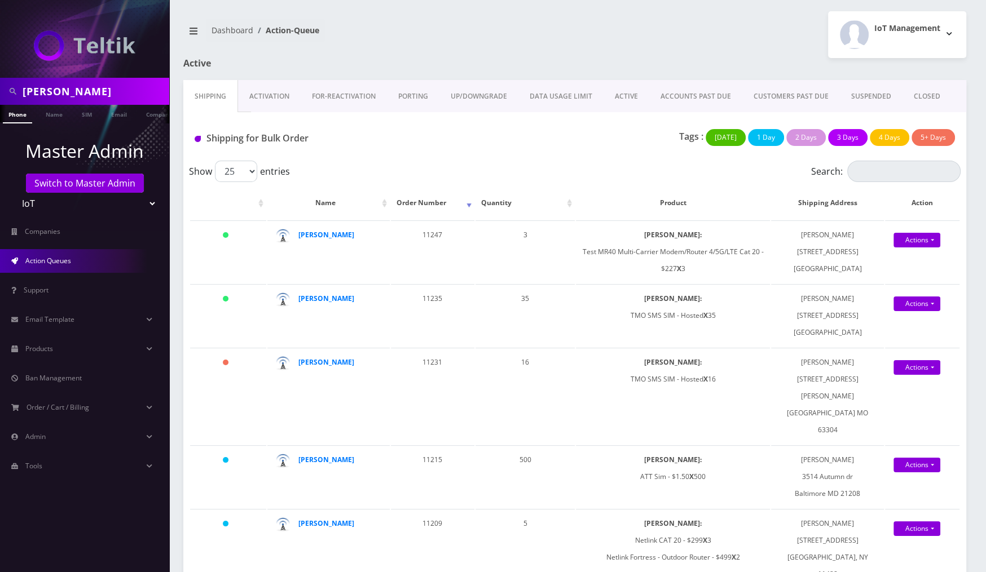
click at [923, 98] on link "CLOSED" at bounding box center [926, 96] width 49 height 33
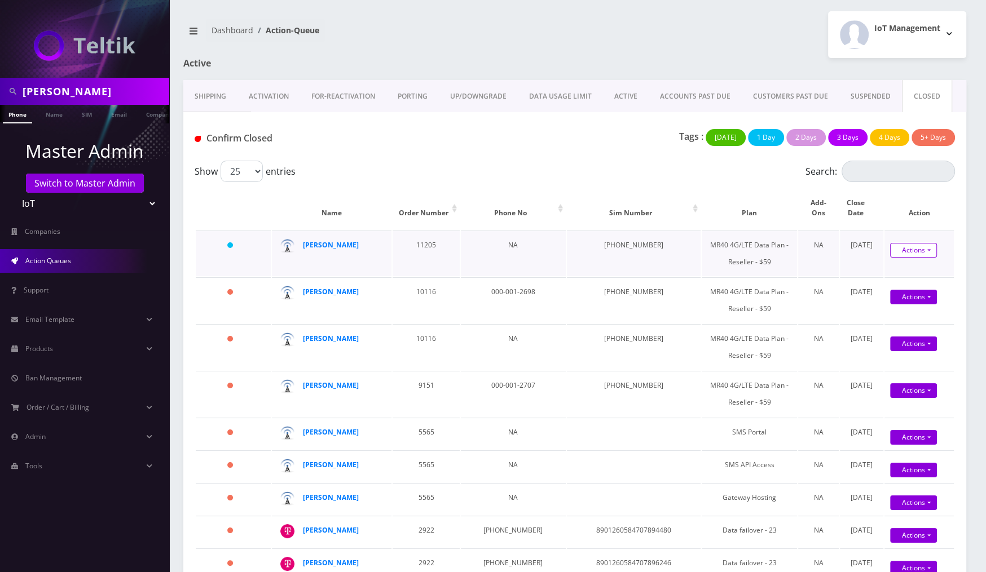
click at [909, 245] on link "Actions" at bounding box center [913, 250] width 47 height 15
click at [913, 263] on link "Confirm" at bounding box center [931, 270] width 90 height 15
click at [917, 243] on link "Actions" at bounding box center [913, 250] width 47 height 15
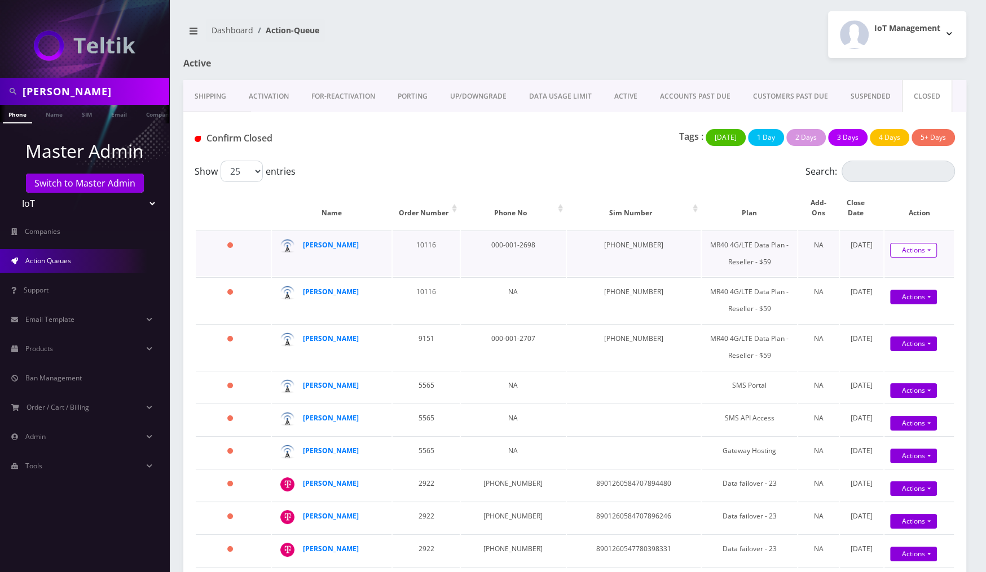
click at [928, 243] on link "Actions" at bounding box center [913, 250] width 47 height 15
click at [69, 81] on input "dani" at bounding box center [95, 91] width 144 height 21
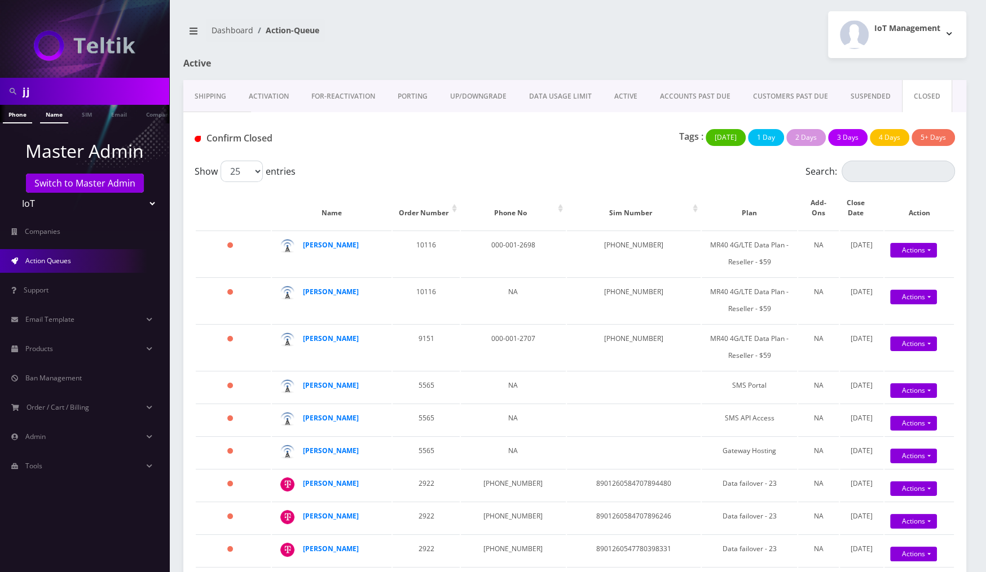
type input "jj"
click at [51, 120] on link "Name" at bounding box center [54, 114] width 28 height 19
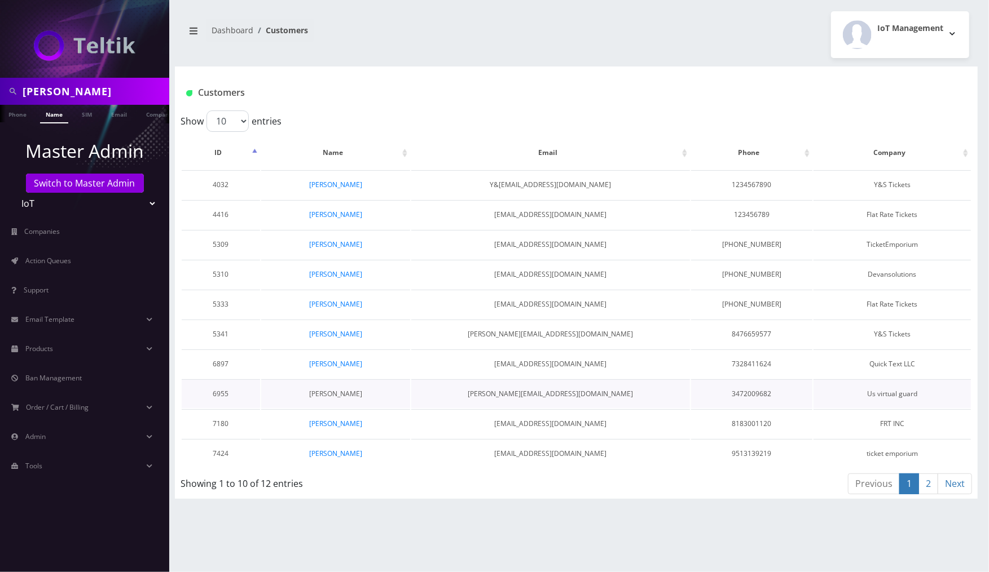
click at [332, 389] on link "[PERSON_NAME]" at bounding box center [335, 394] width 53 height 10
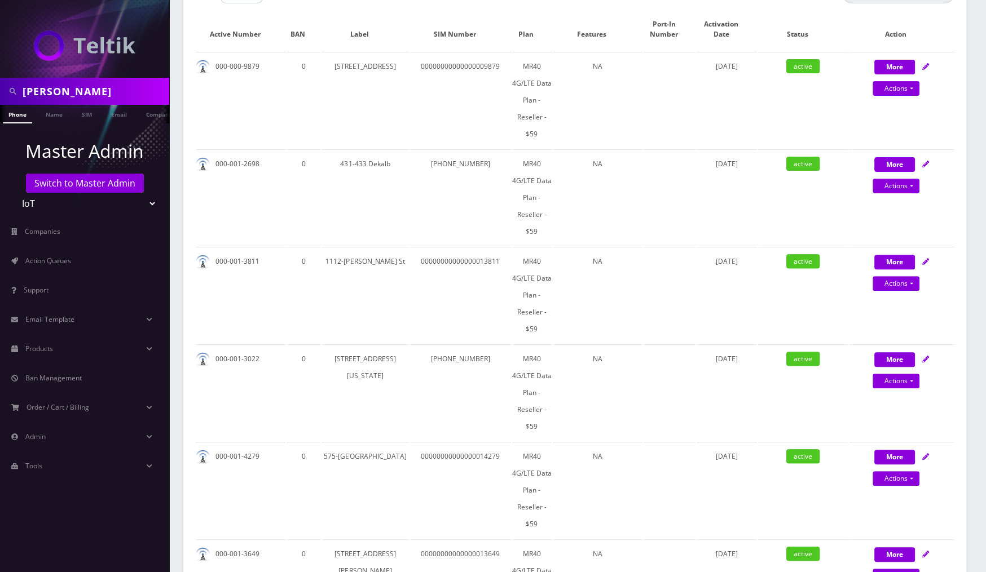
scroll to position [294, 0]
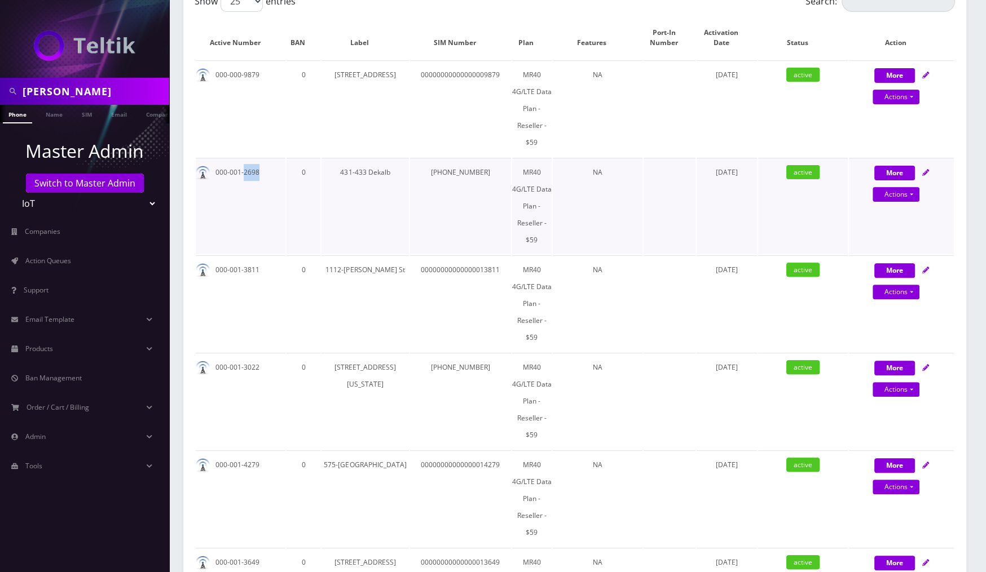
drag, startPoint x: 261, startPoint y: 136, endPoint x: 243, endPoint y: 138, distance: 18.6
click at [243, 158] on td "000-001-2698" at bounding box center [241, 206] width 90 height 96
copy td "2698"
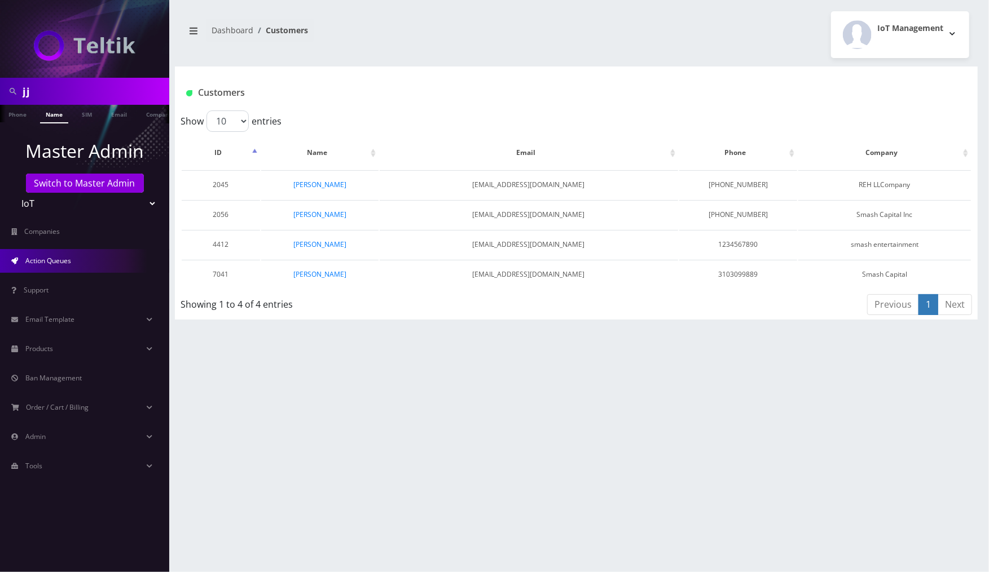
click at [68, 262] on span "Action Queues" at bounding box center [48, 261] width 46 height 10
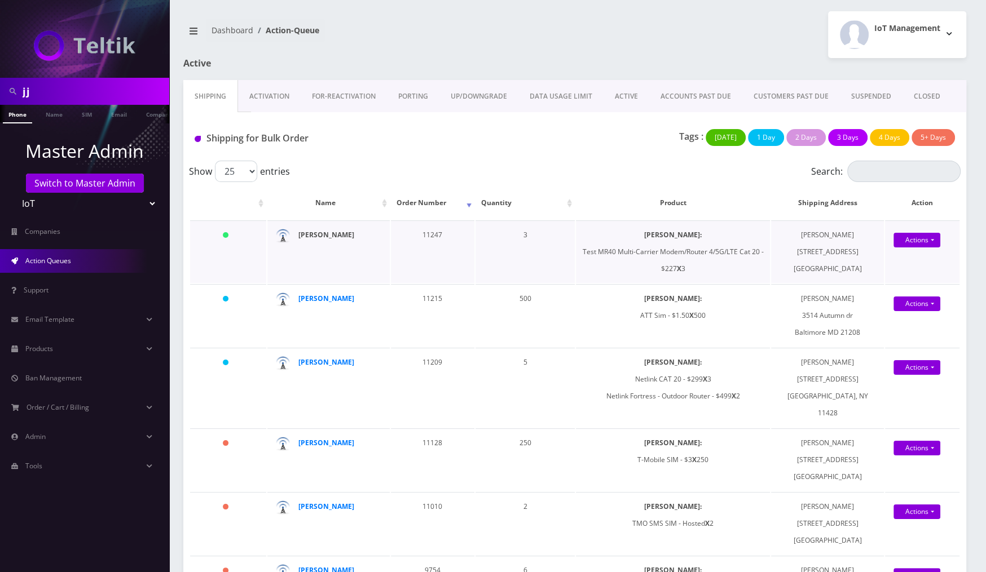
click at [334, 235] on strong "[PERSON_NAME]" at bounding box center [326, 235] width 56 height 10
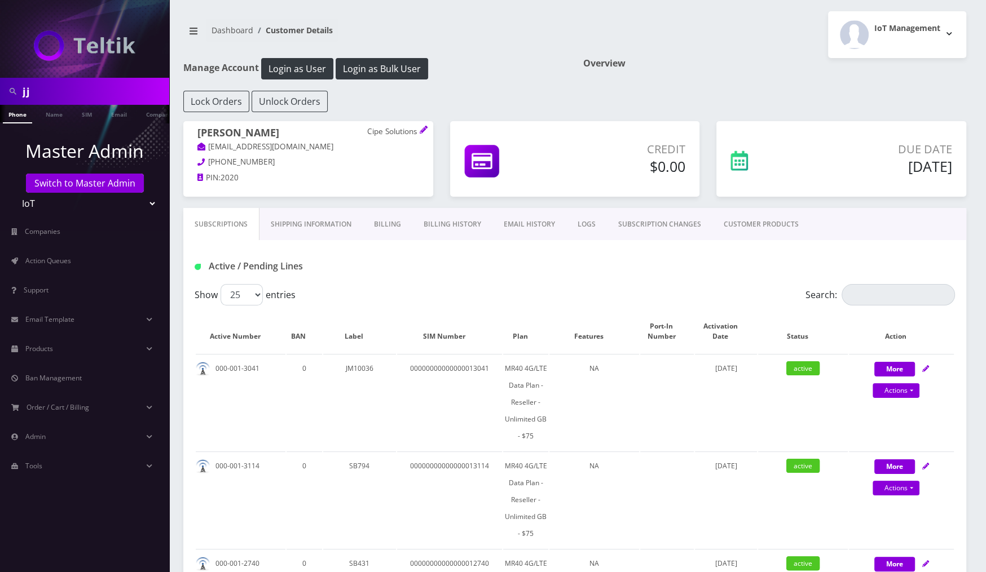
drag, startPoint x: 355, startPoint y: 135, endPoint x: 382, endPoint y: 133, distance: 27.7
click at [382, 133] on h1 "[PERSON_NAME] Cipe Solutions" at bounding box center [308, 134] width 222 height 14
copy h1 "Cipe"
